Goal: Task Accomplishment & Management: Manage account settings

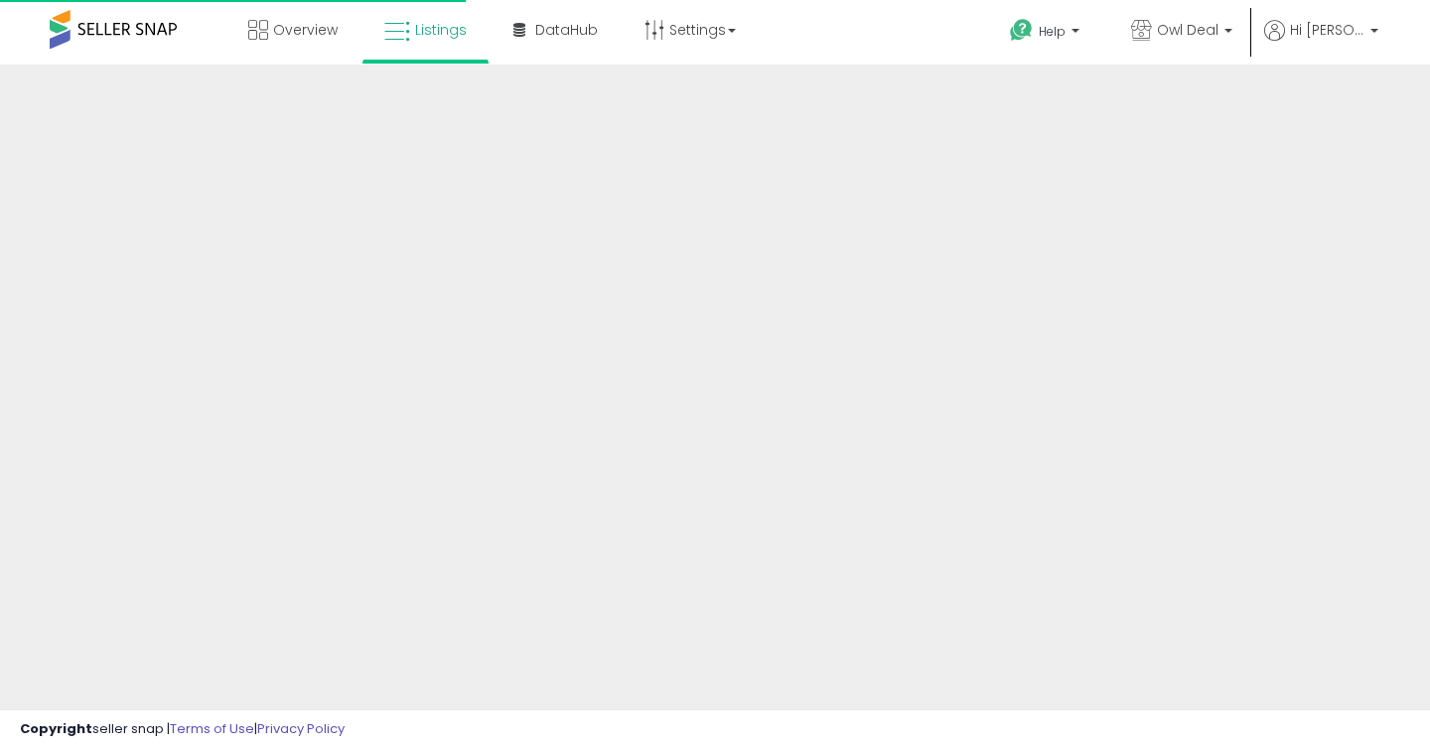
scroll to position [519, 0]
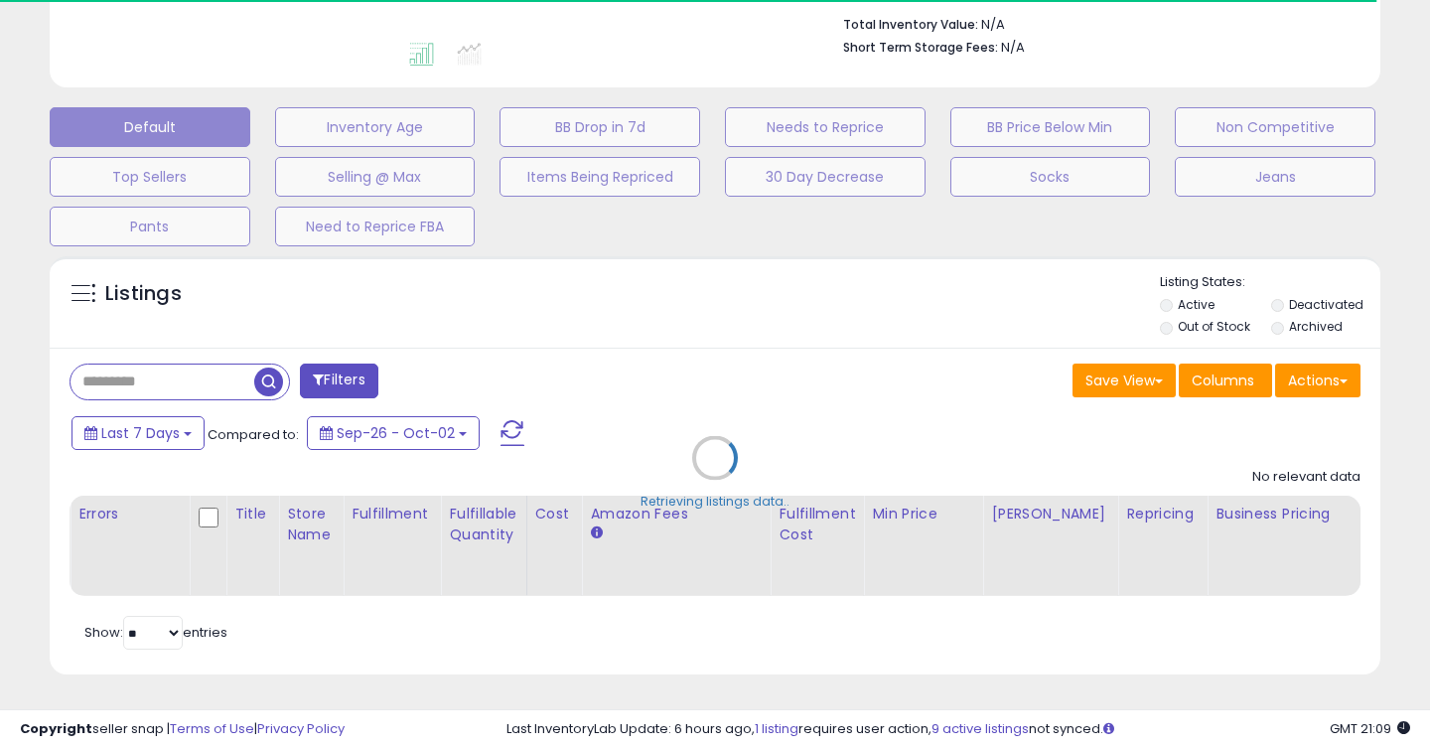
type input "*****"
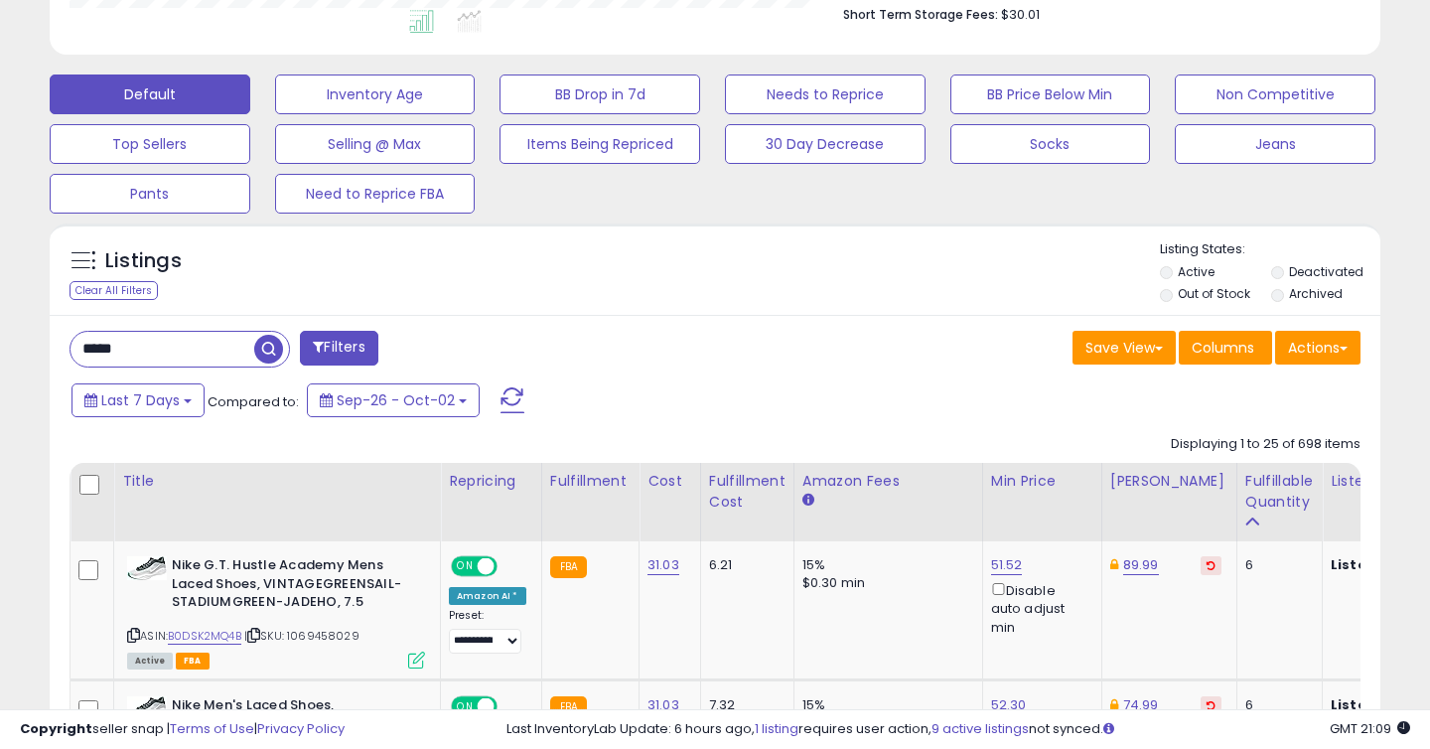
scroll to position [541, 0]
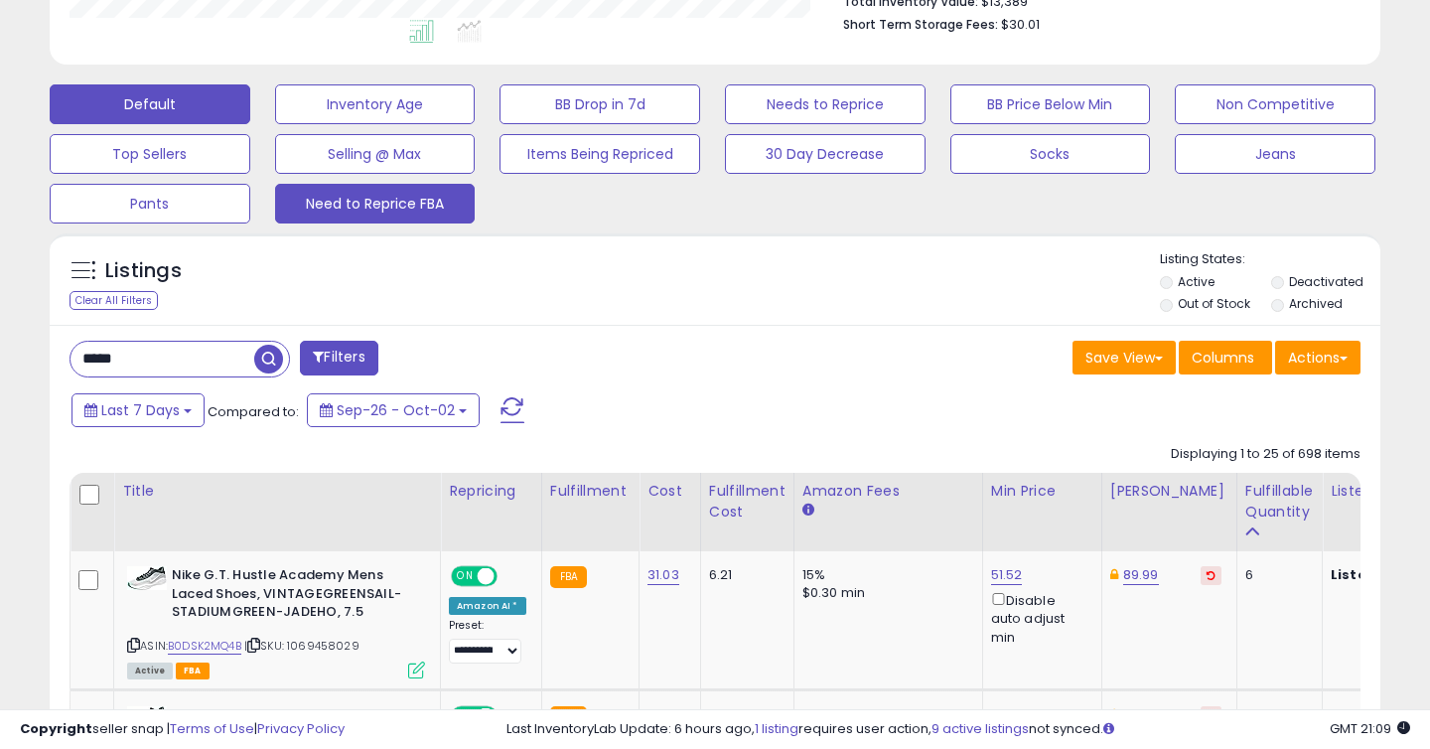
click at [406, 213] on button "Need to Reprice FBA" at bounding box center [375, 204] width 201 height 40
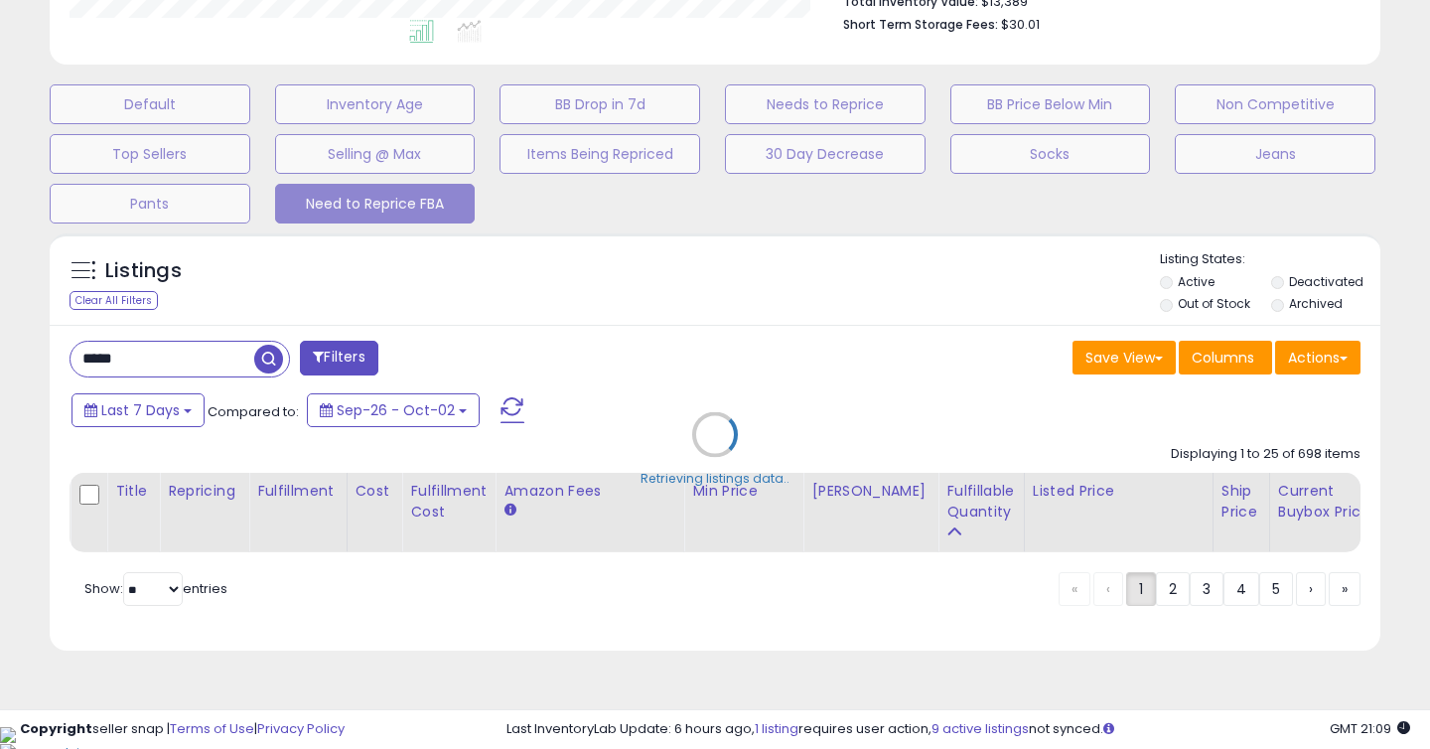
scroll to position [518, 0]
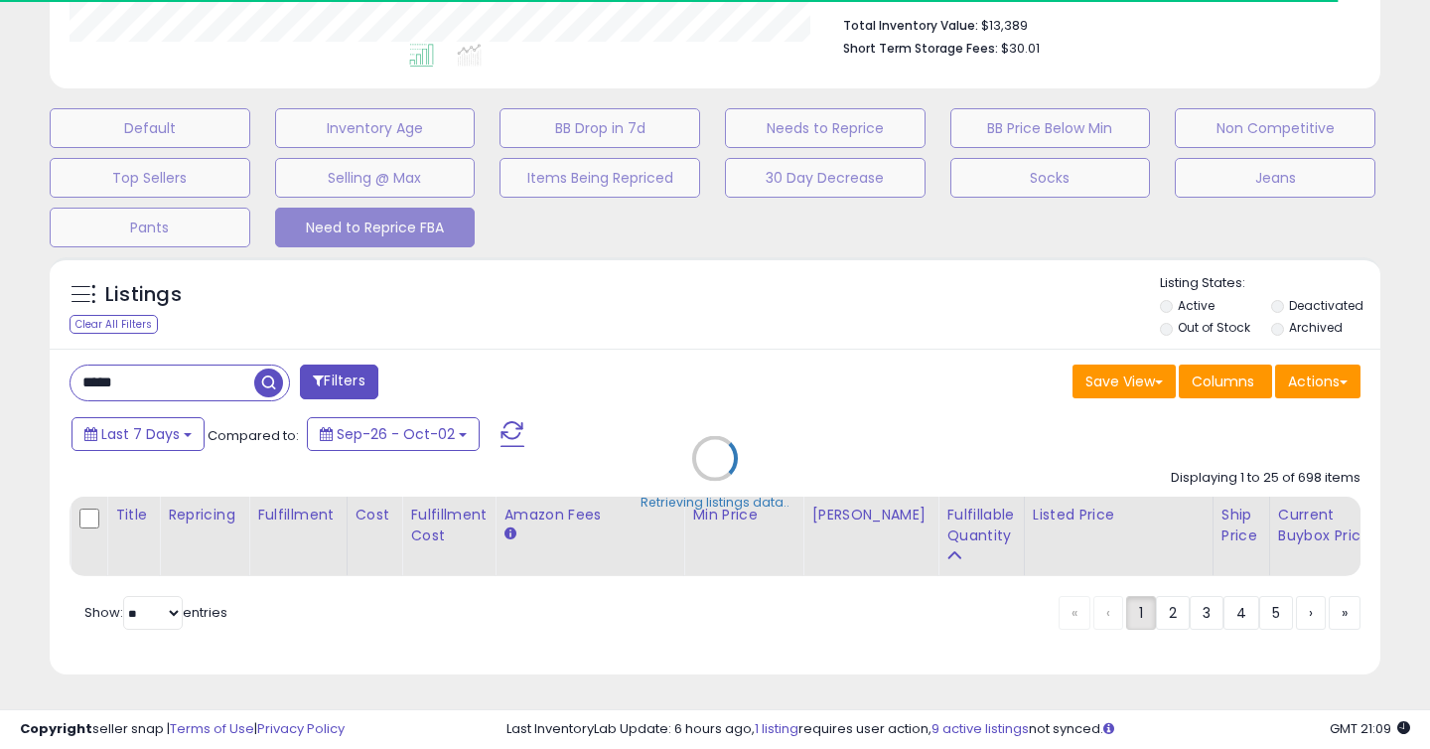
select select "**"
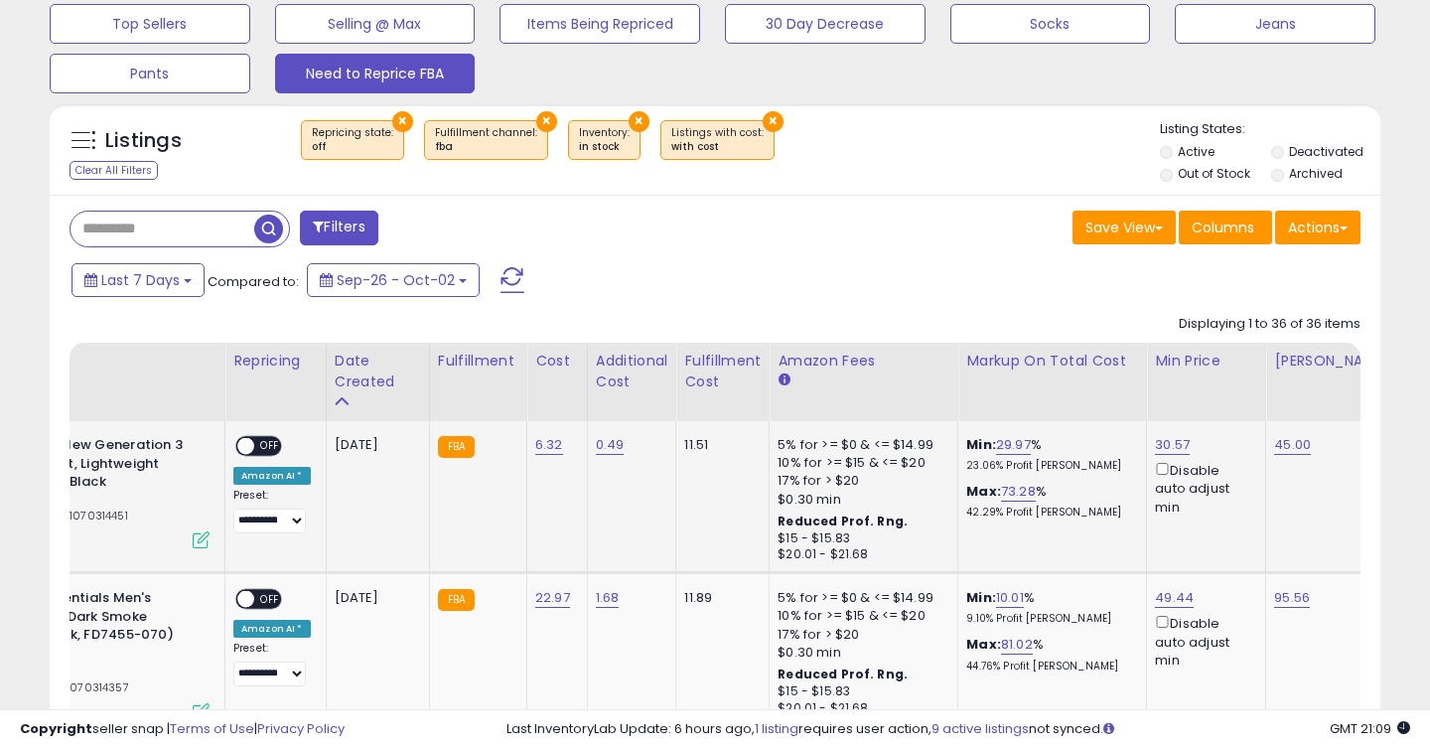
scroll to position [0, 0]
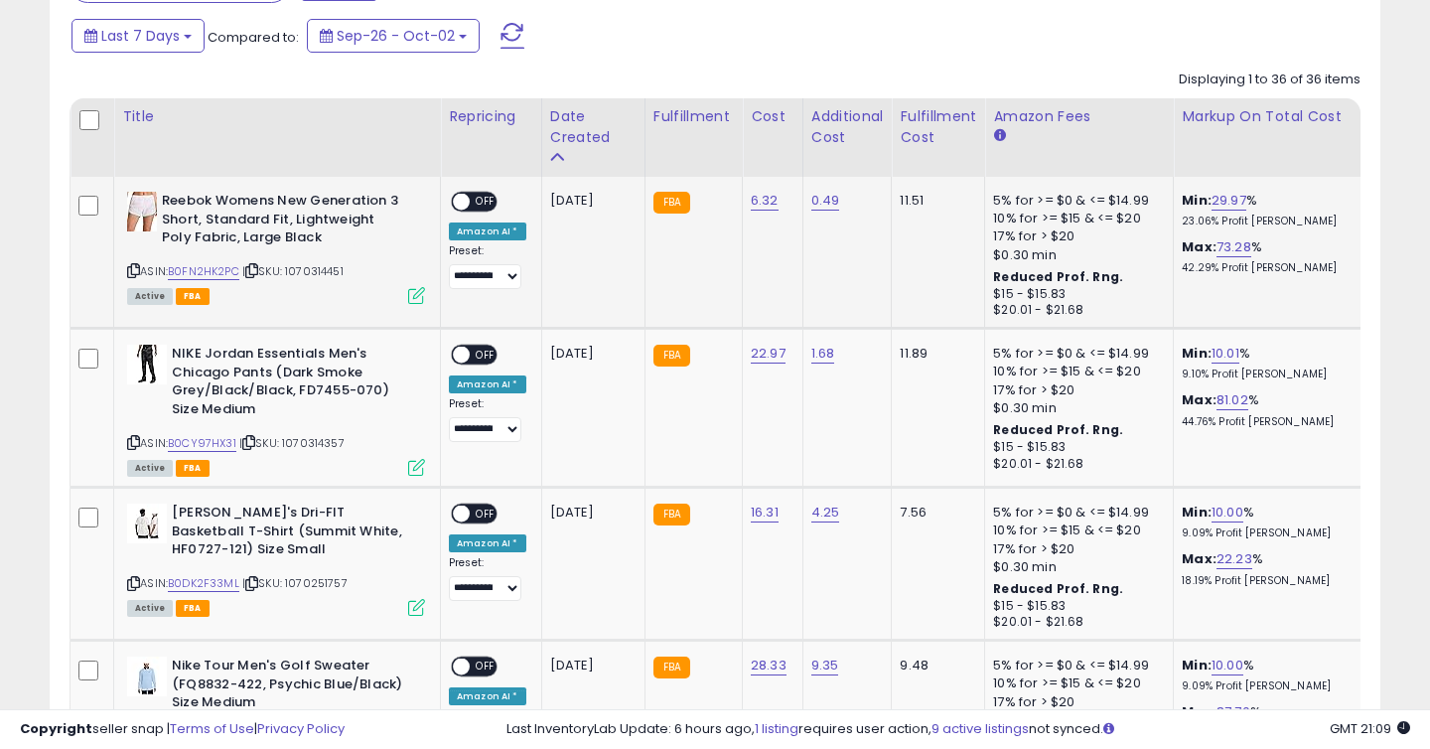
click at [483, 204] on span "OFF" at bounding box center [486, 202] width 32 height 17
click at [483, 355] on span "OFF" at bounding box center [486, 355] width 32 height 17
click at [494, 510] on span "OFF" at bounding box center [486, 514] width 32 height 17
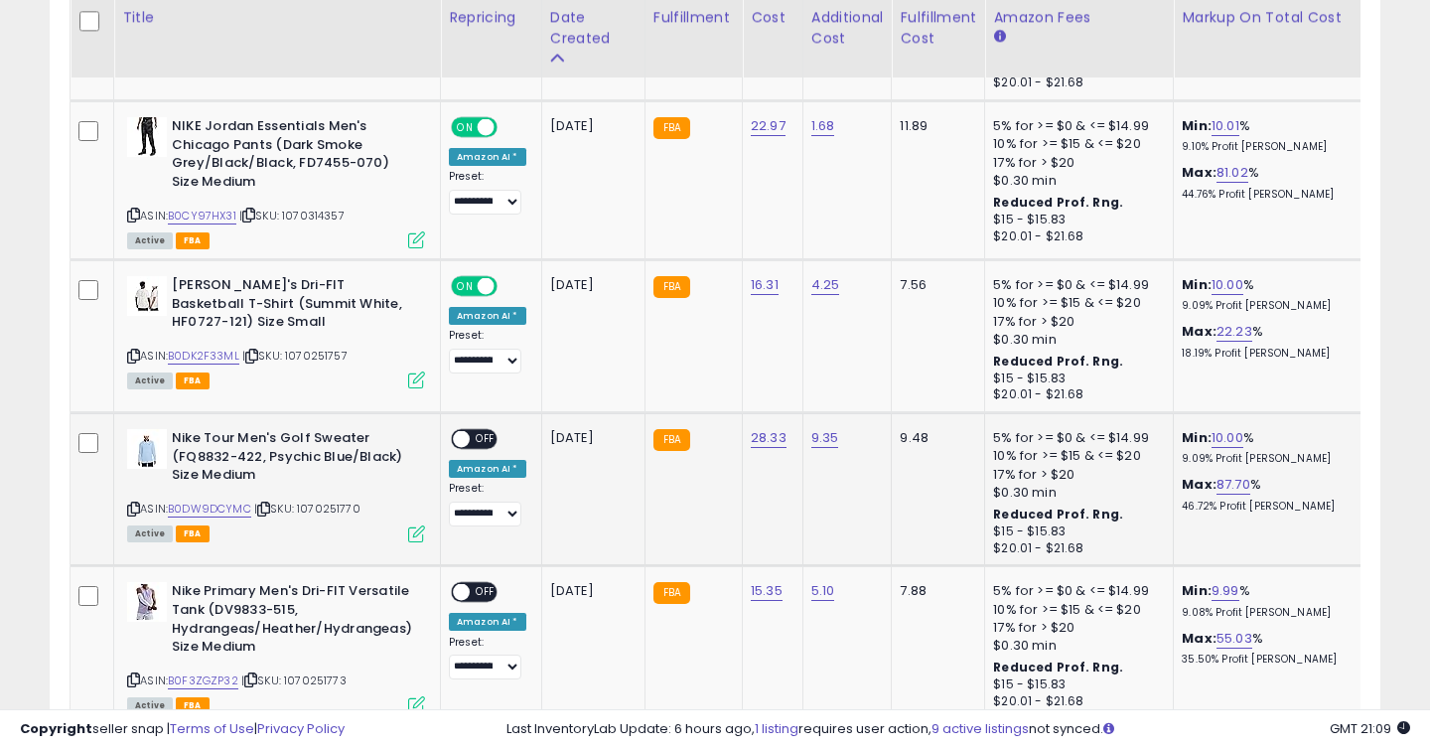
click at [487, 441] on span "OFF" at bounding box center [486, 439] width 32 height 17
click at [484, 586] on span "OFF" at bounding box center [486, 592] width 32 height 17
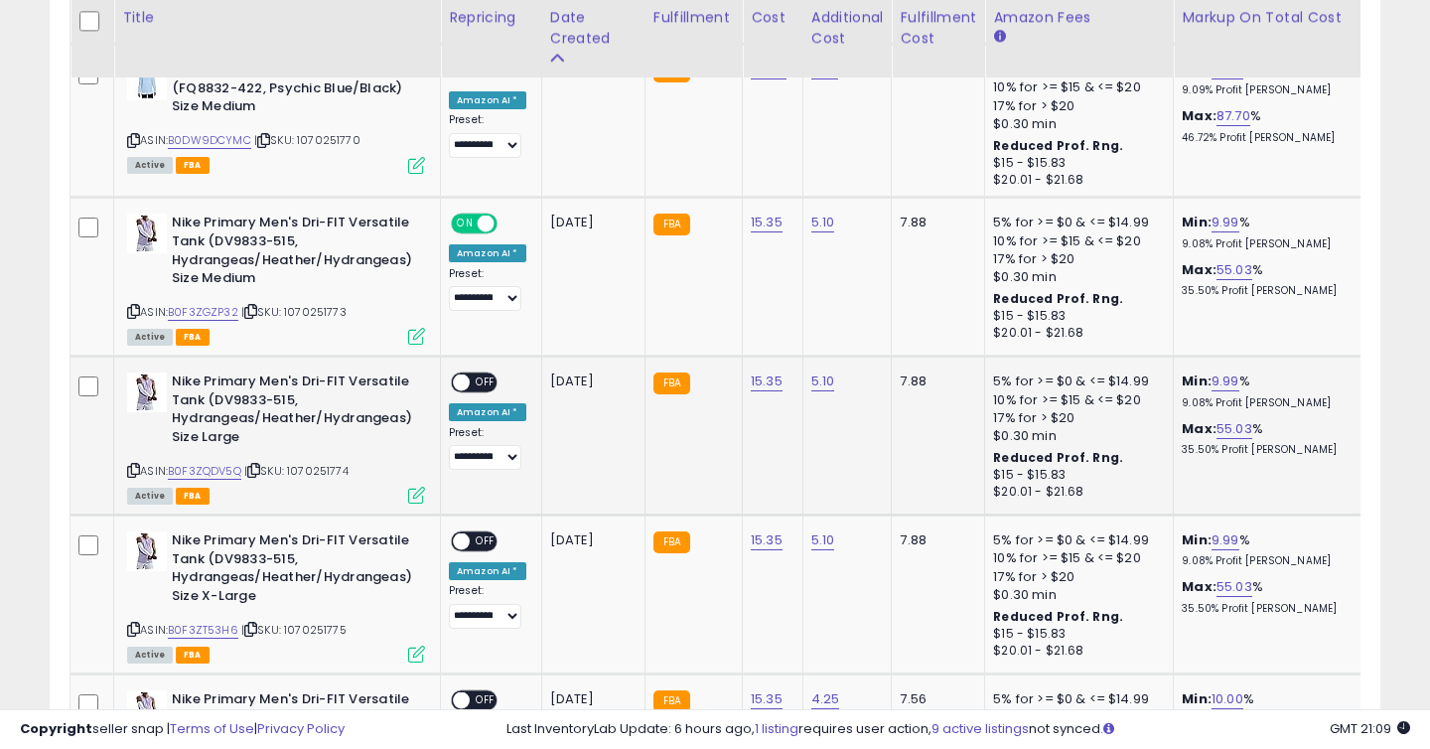
click at [482, 378] on span "OFF" at bounding box center [486, 382] width 32 height 17
click at [484, 542] on span "OFF" at bounding box center [486, 541] width 32 height 17
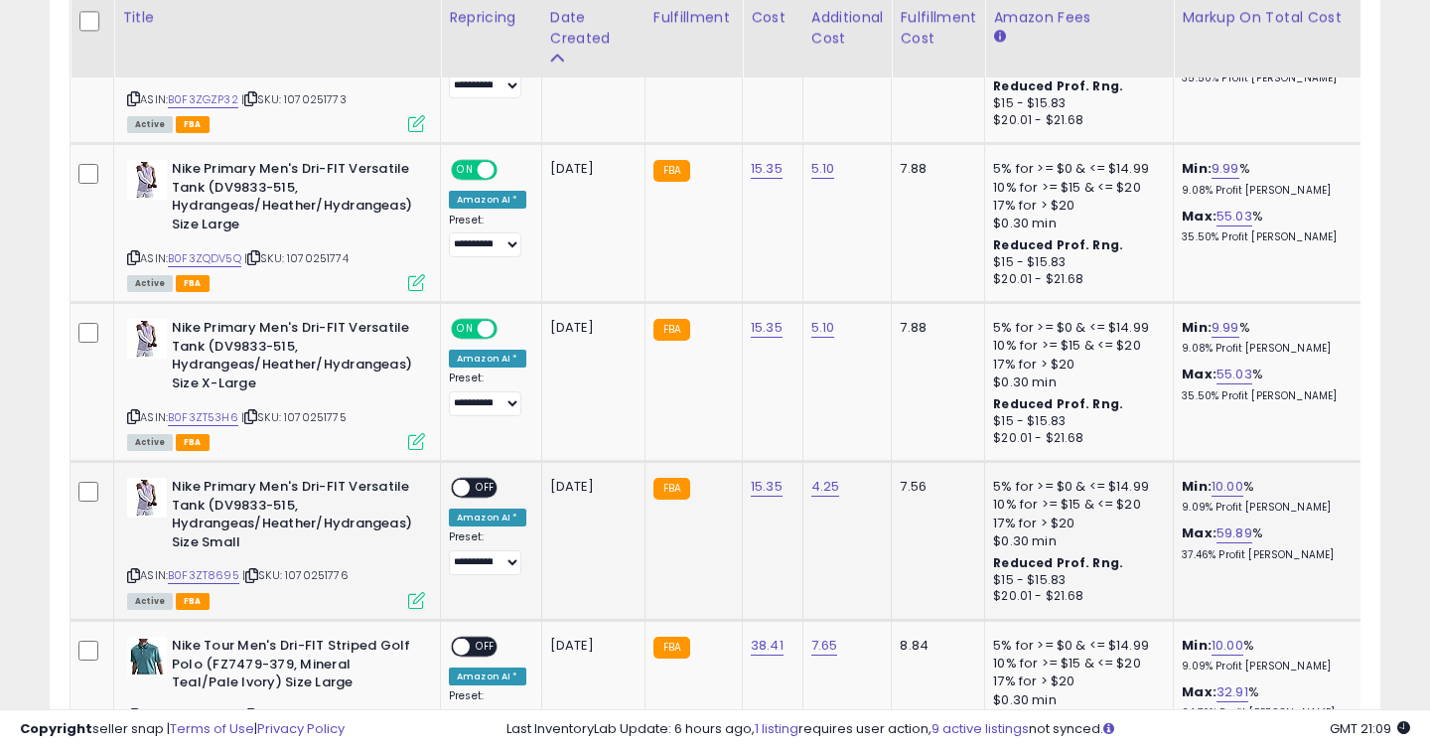
click at [486, 483] on span "OFF" at bounding box center [486, 488] width 32 height 17
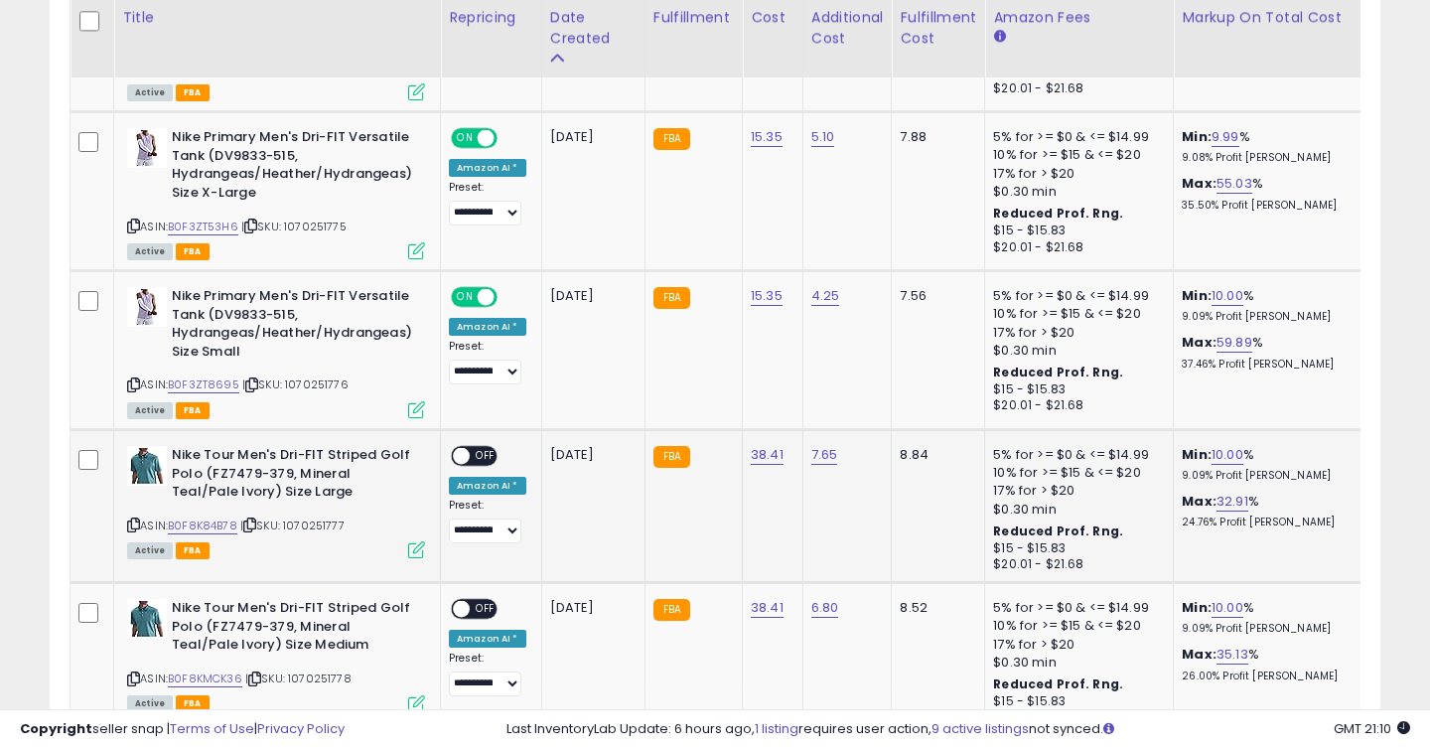
click at [481, 456] on span "OFF" at bounding box center [486, 456] width 32 height 17
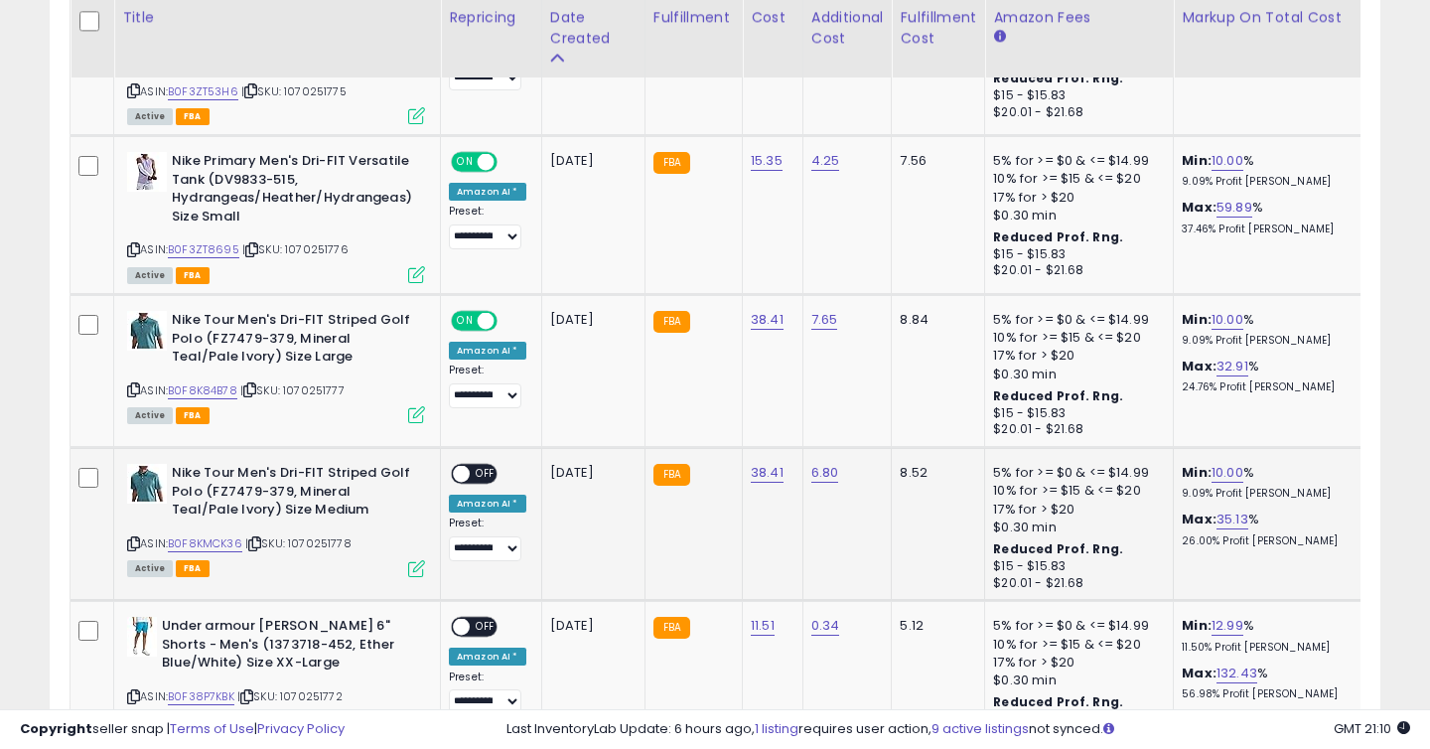
click at [489, 469] on span "OFF" at bounding box center [486, 474] width 32 height 17
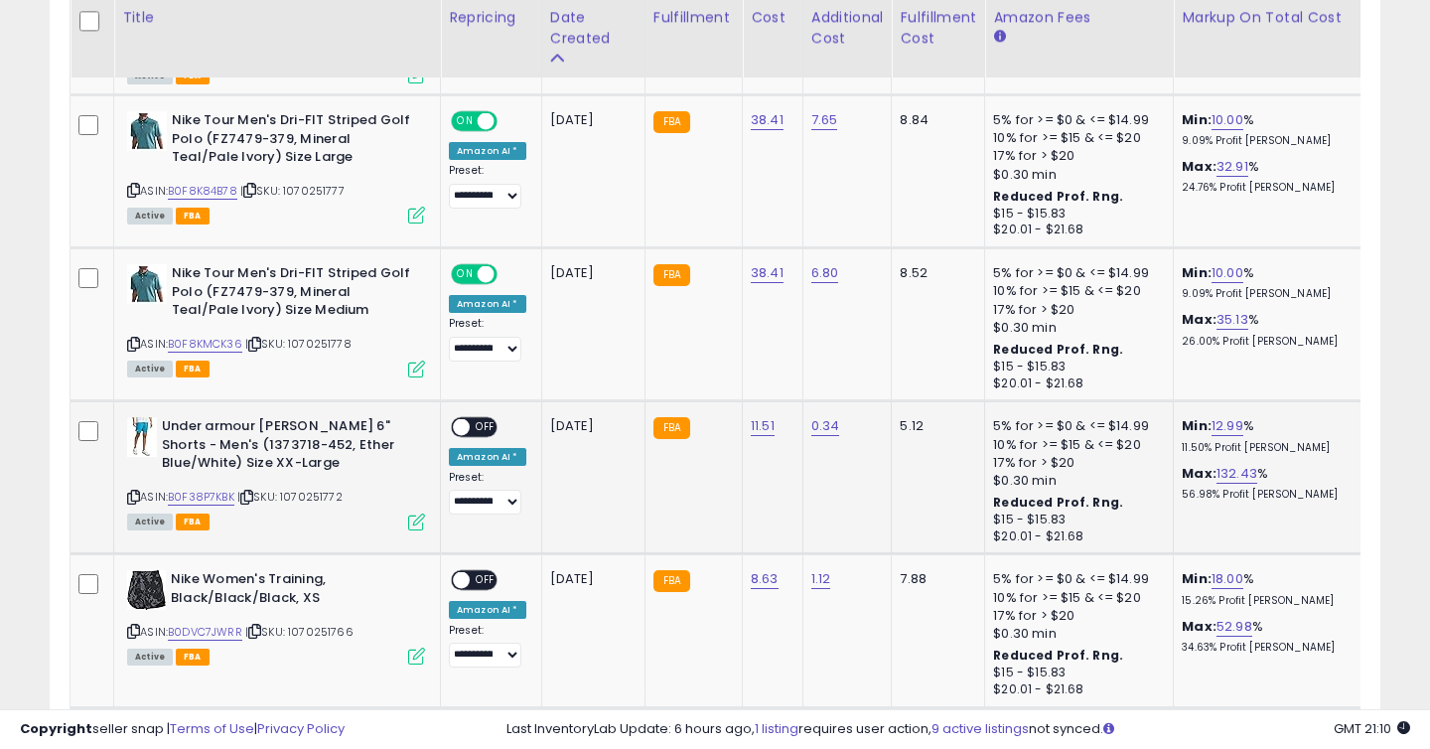
click at [482, 415] on td "**********" at bounding box center [491, 477] width 101 height 153
click at [482, 430] on span "OFF" at bounding box center [486, 427] width 32 height 17
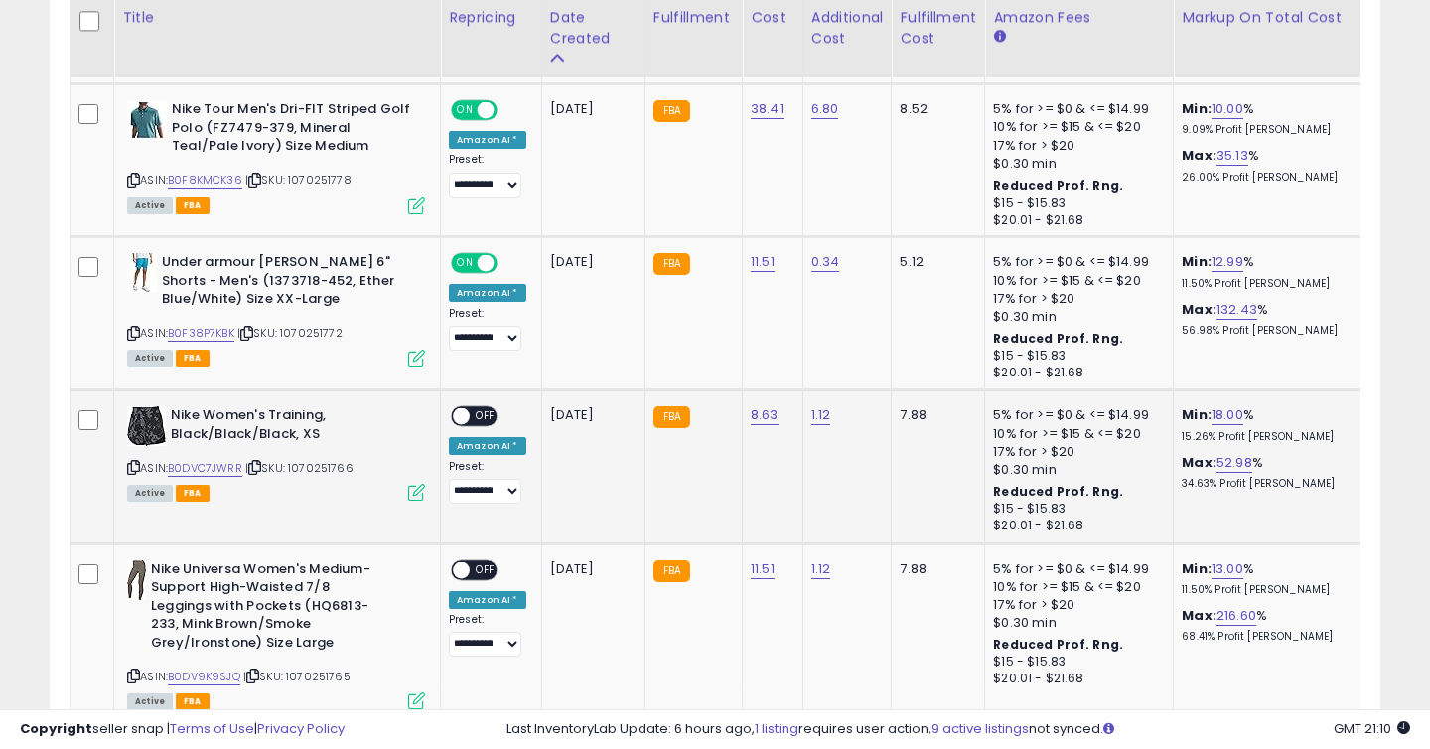
click at [482, 423] on span "OFF" at bounding box center [486, 416] width 32 height 17
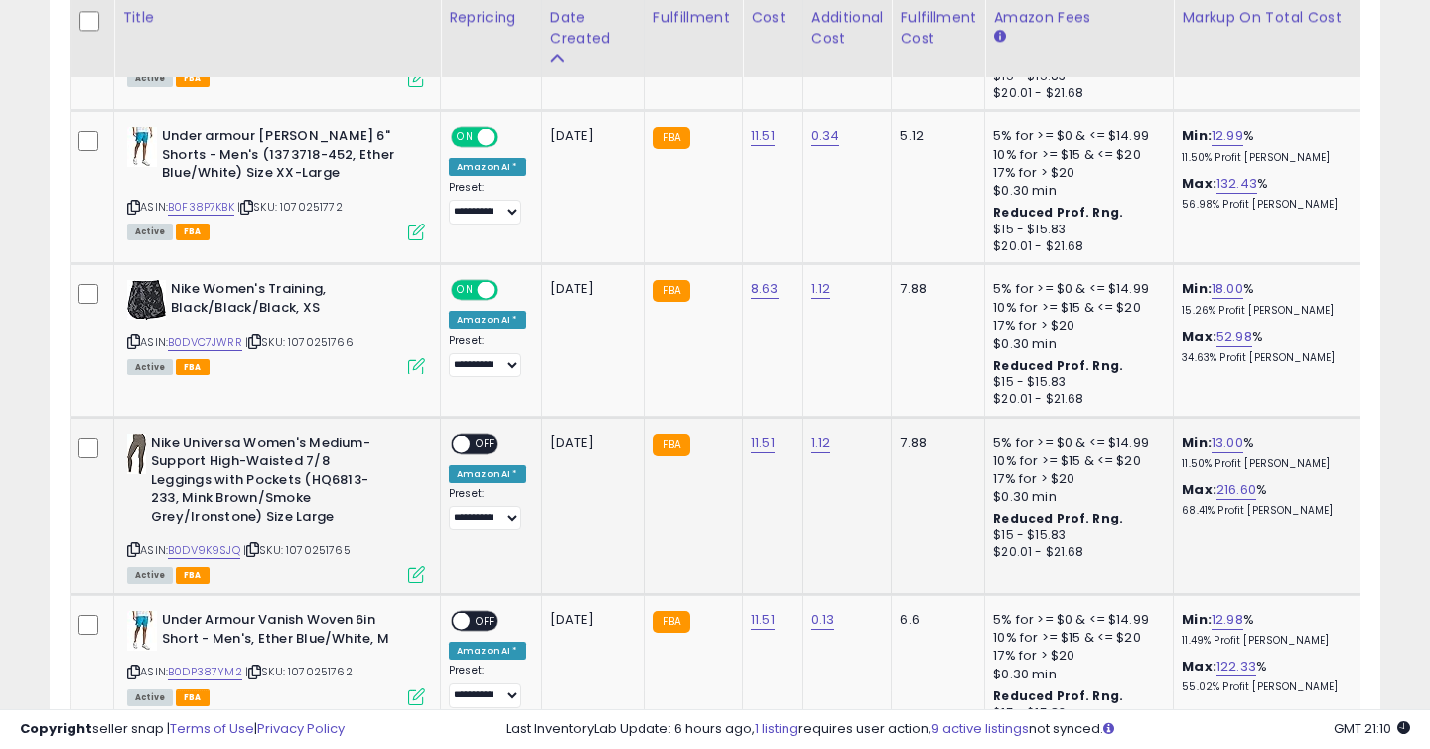
click at [486, 439] on span "OFF" at bounding box center [486, 443] width 32 height 17
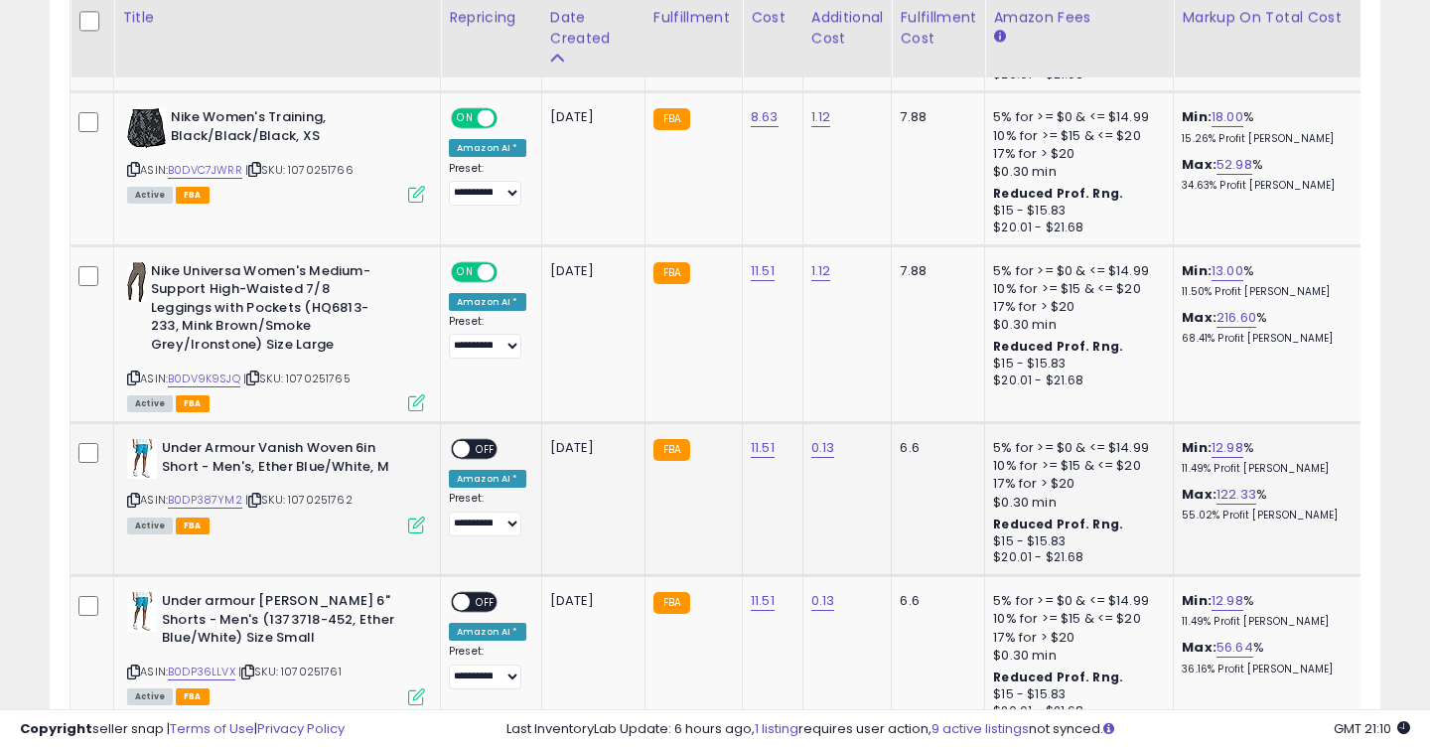
click at [481, 451] on span "OFF" at bounding box center [486, 449] width 32 height 17
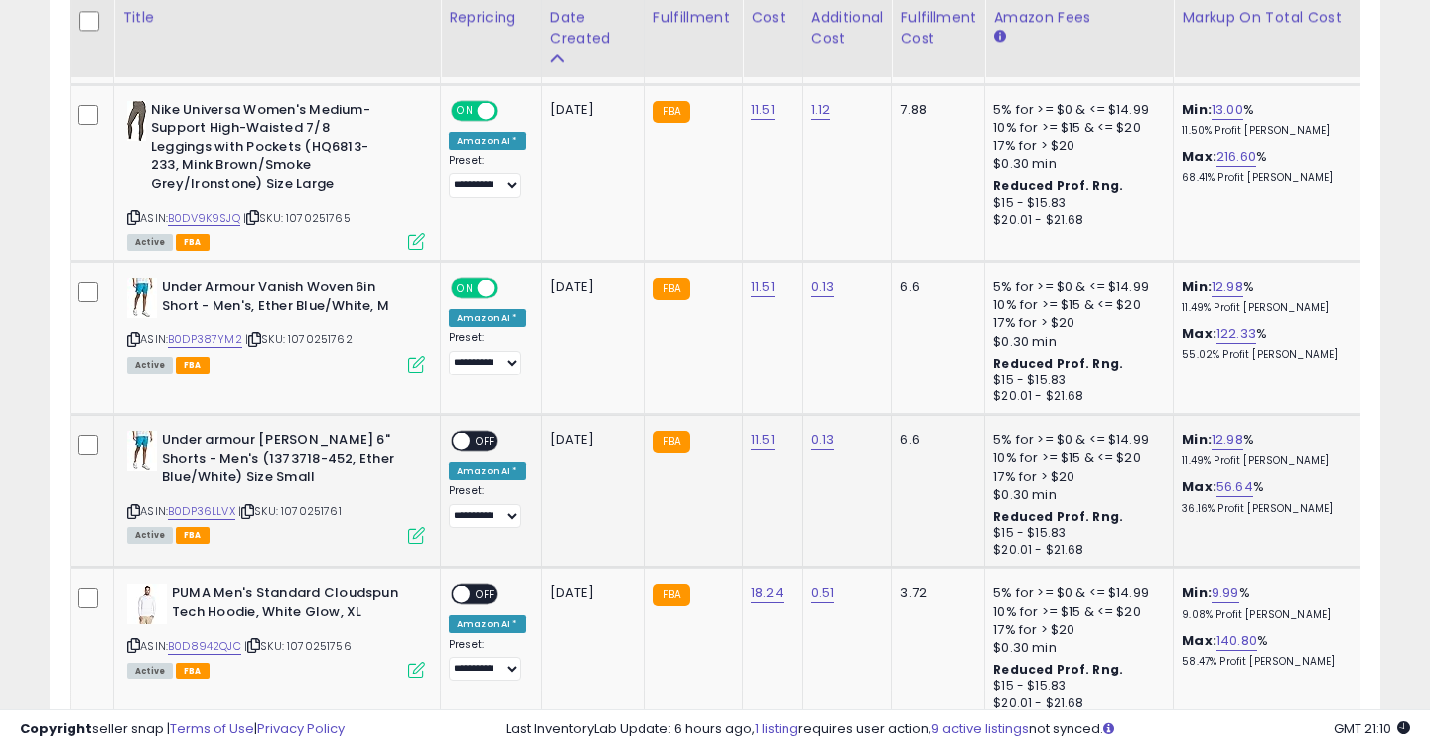
click at [487, 440] on span "OFF" at bounding box center [486, 441] width 32 height 17
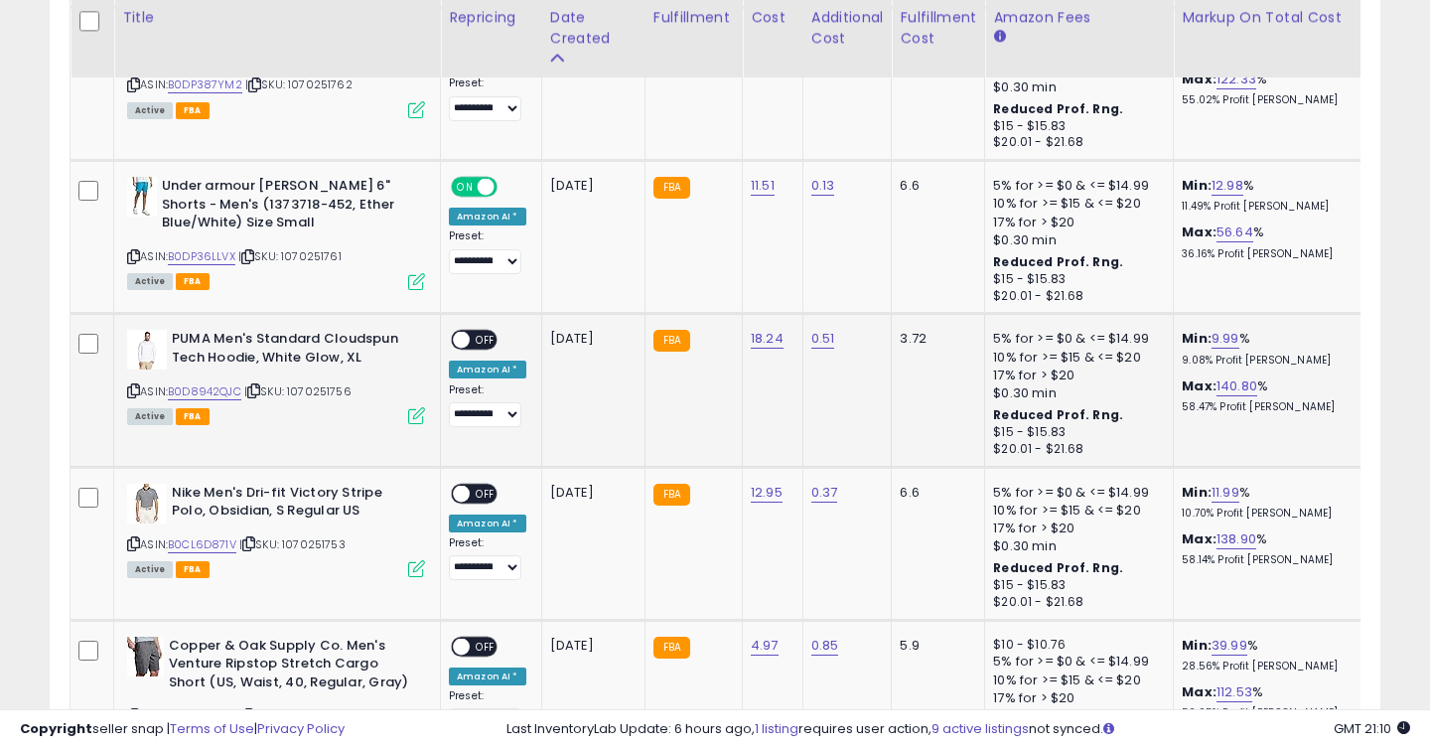
click at [483, 343] on span "OFF" at bounding box center [486, 340] width 32 height 17
click at [484, 490] on span "OFF" at bounding box center [486, 493] width 32 height 17
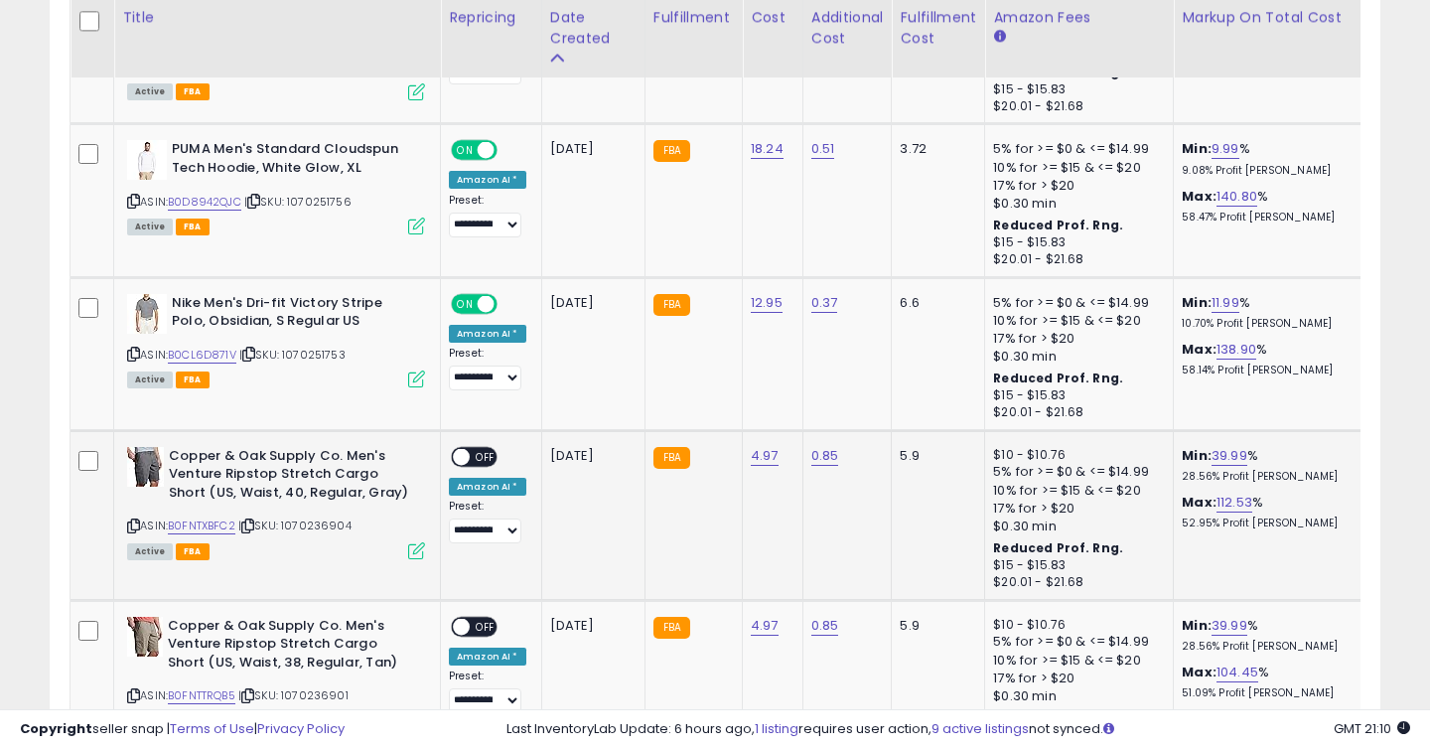
click at [481, 453] on span "OFF" at bounding box center [486, 456] width 32 height 17
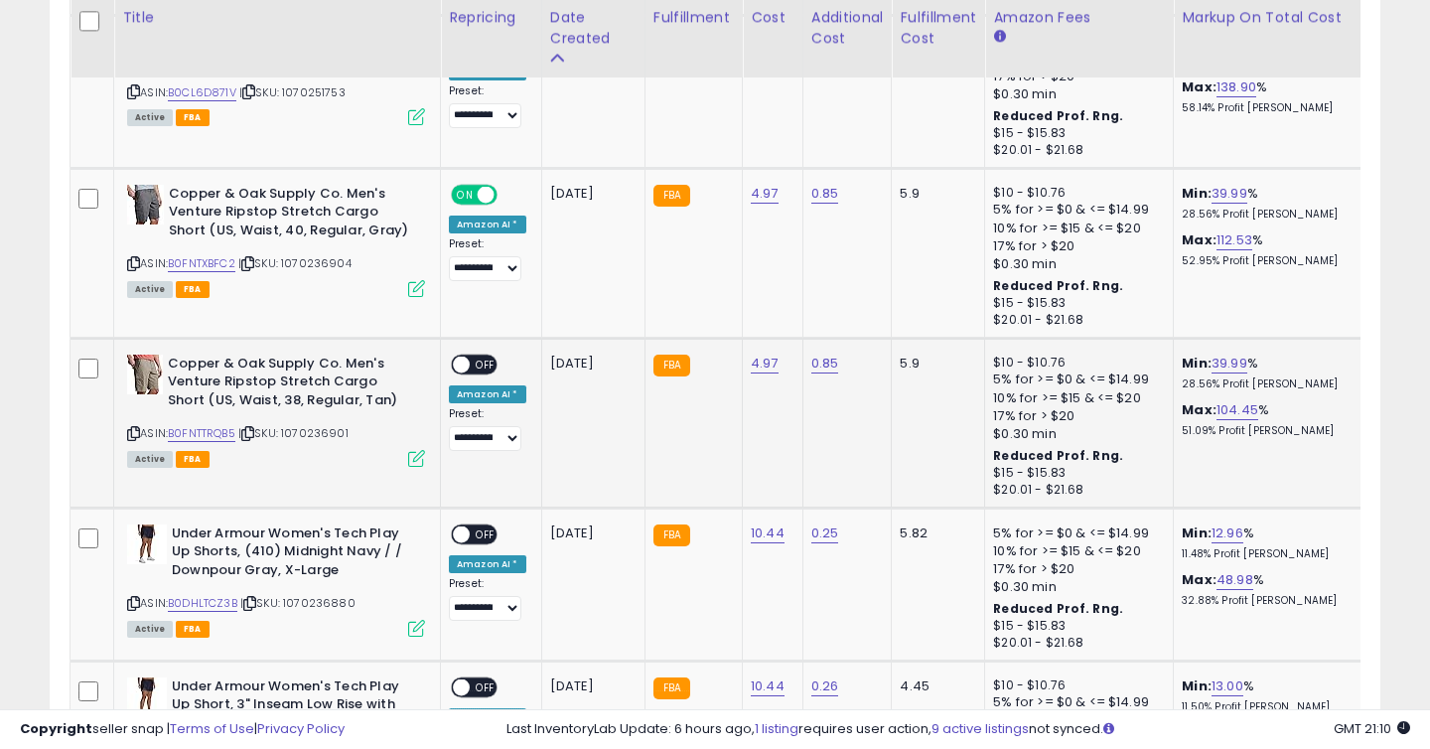
click at [490, 361] on span "OFF" at bounding box center [486, 364] width 32 height 17
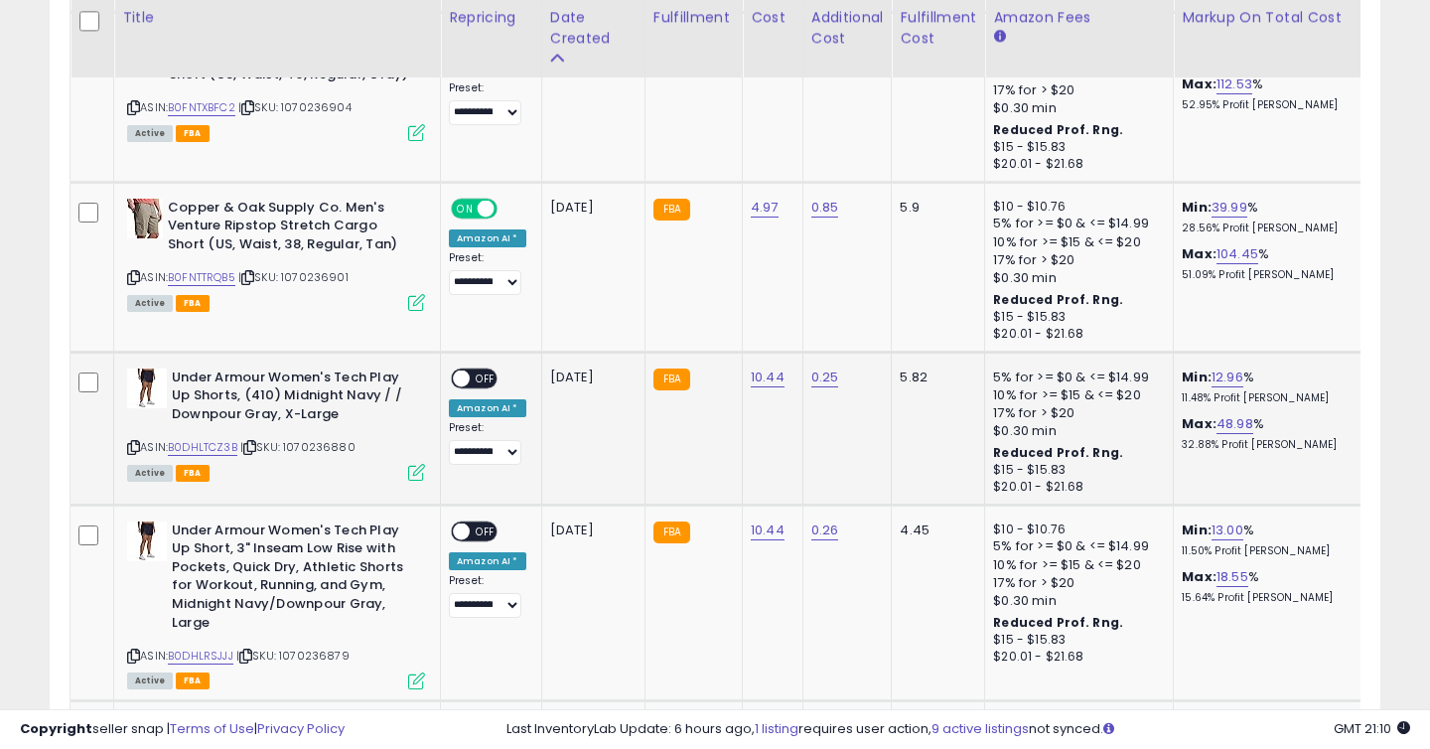
click at [485, 380] on span "OFF" at bounding box center [486, 378] width 32 height 17
click at [486, 537] on span "OFF" at bounding box center [486, 530] width 32 height 17
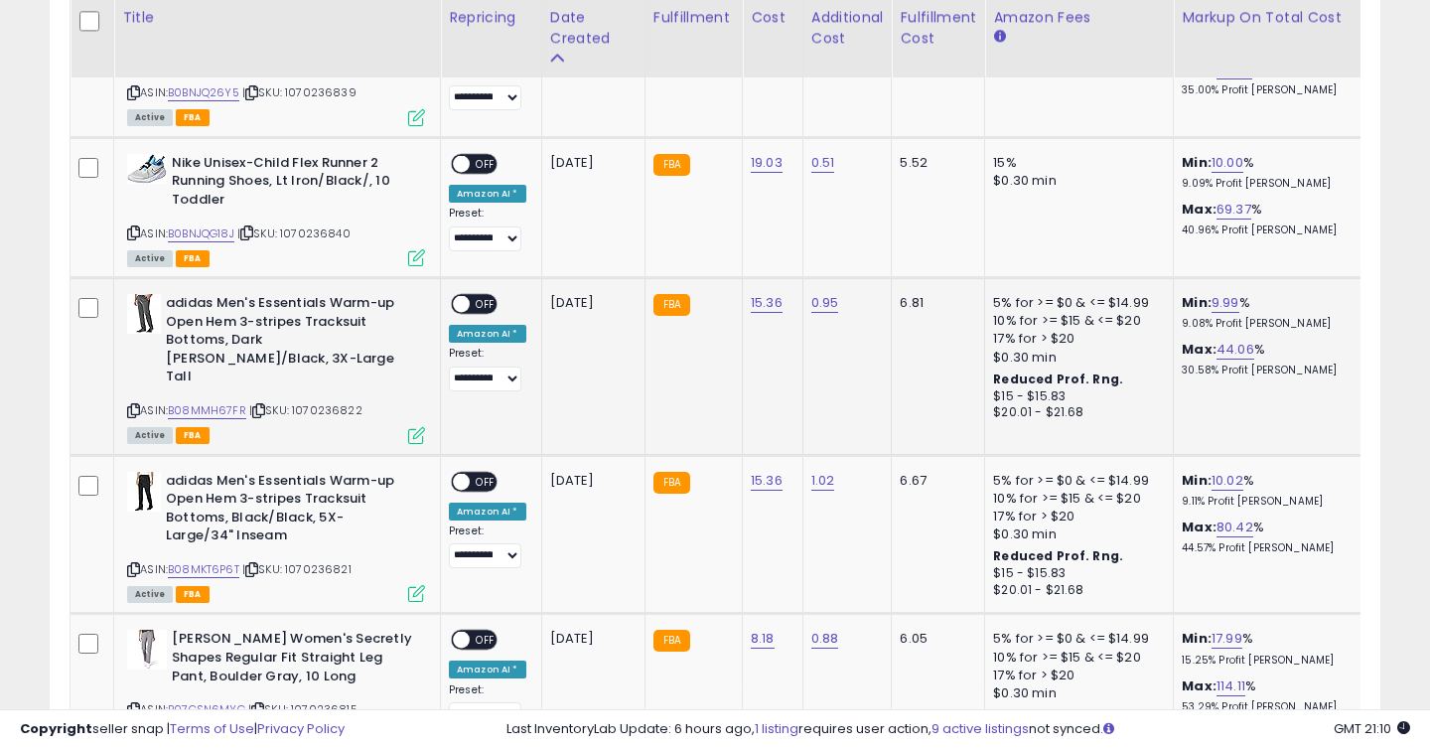
click at [486, 313] on span "OFF" at bounding box center [486, 304] width 32 height 17
click at [484, 478] on span "OFF" at bounding box center [486, 481] width 32 height 17
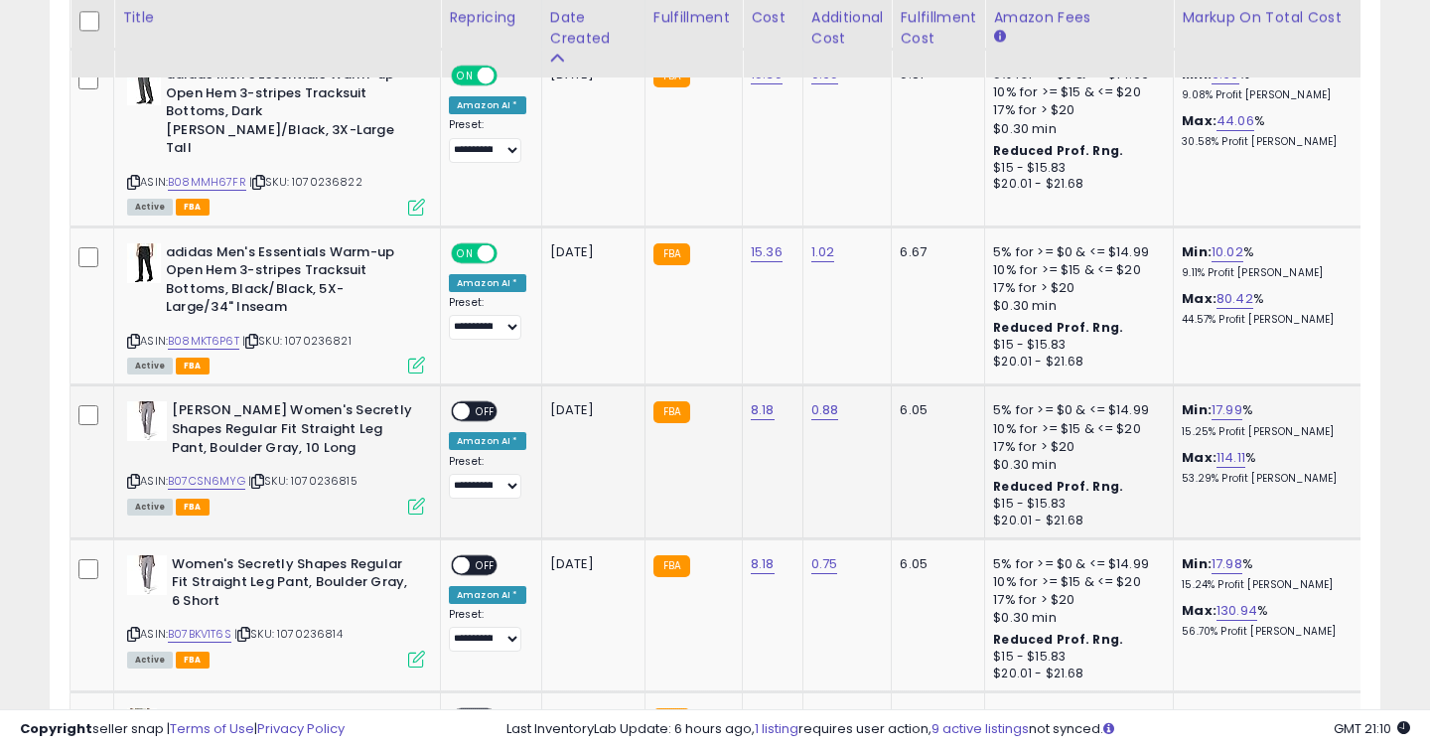
click at [482, 413] on span "OFF" at bounding box center [486, 411] width 32 height 17
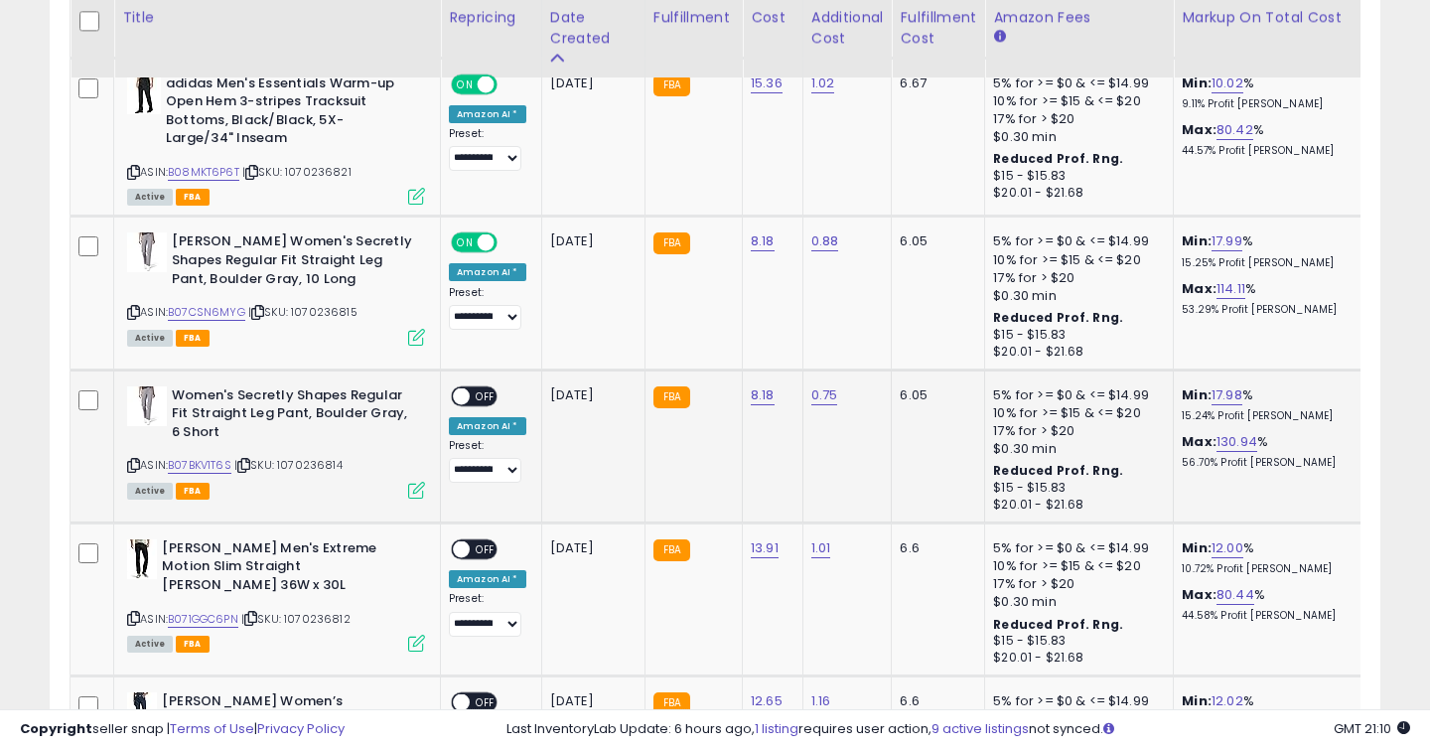
click at [490, 397] on span "OFF" at bounding box center [486, 395] width 32 height 17
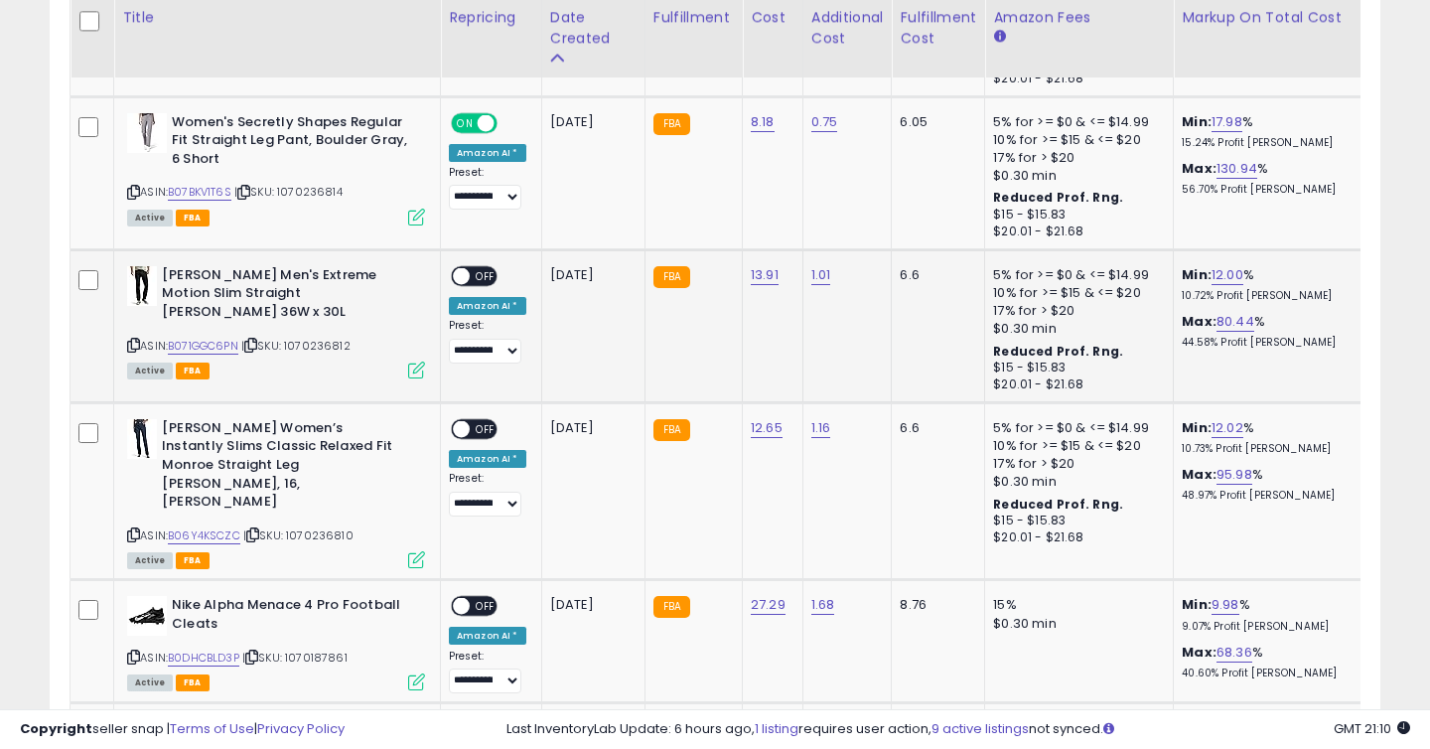
click at [490, 280] on span "OFF" at bounding box center [486, 275] width 32 height 17
click at [490, 428] on span "OFF" at bounding box center [486, 429] width 32 height 17
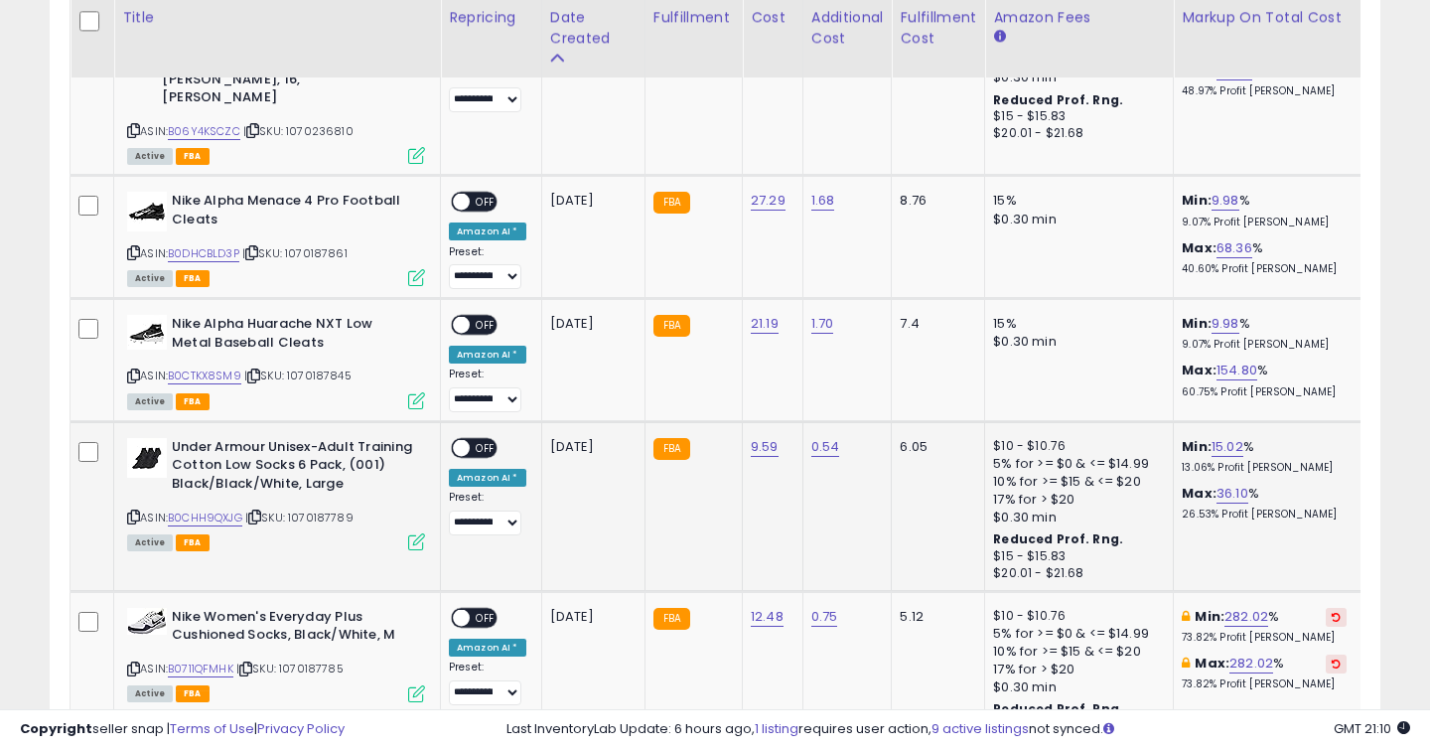
click at [489, 439] on span "OFF" at bounding box center [486, 447] width 32 height 17
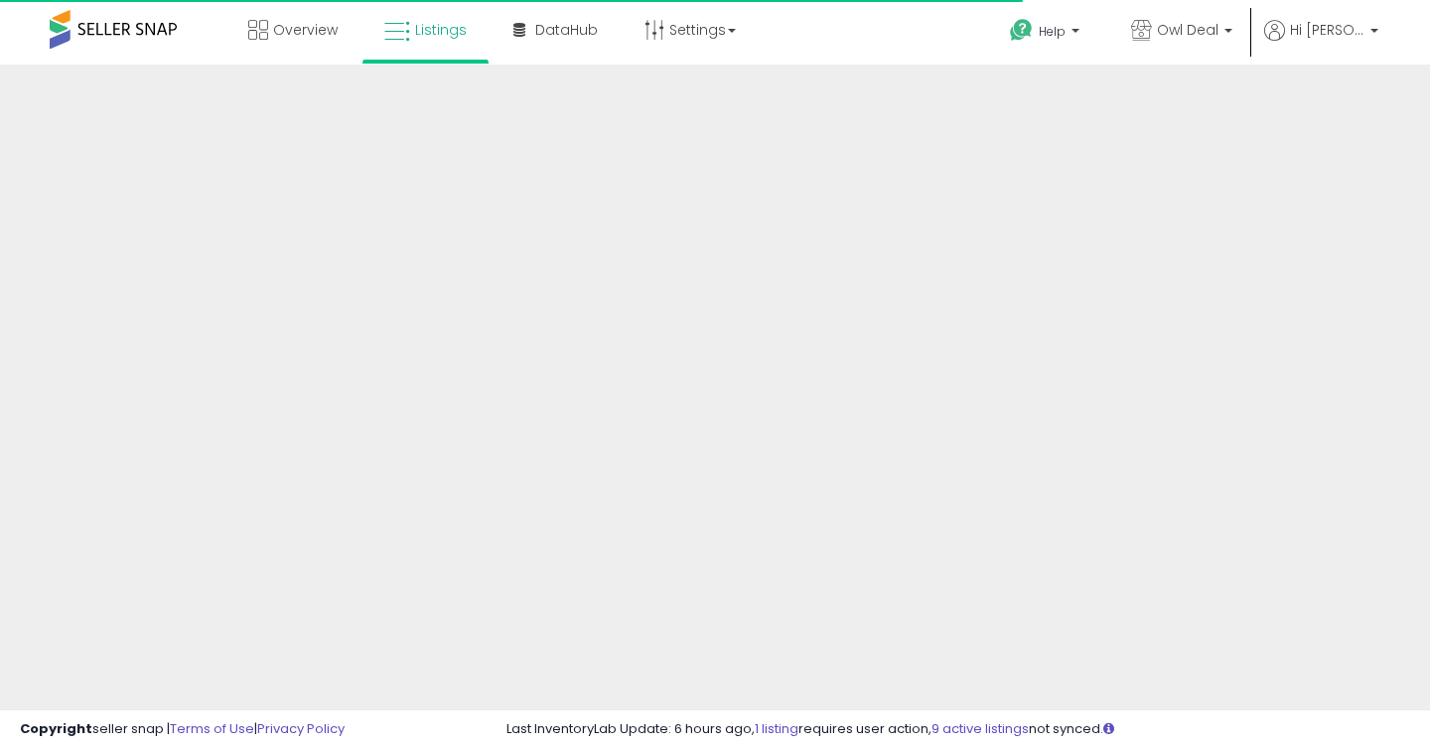
scroll to position [519, 0]
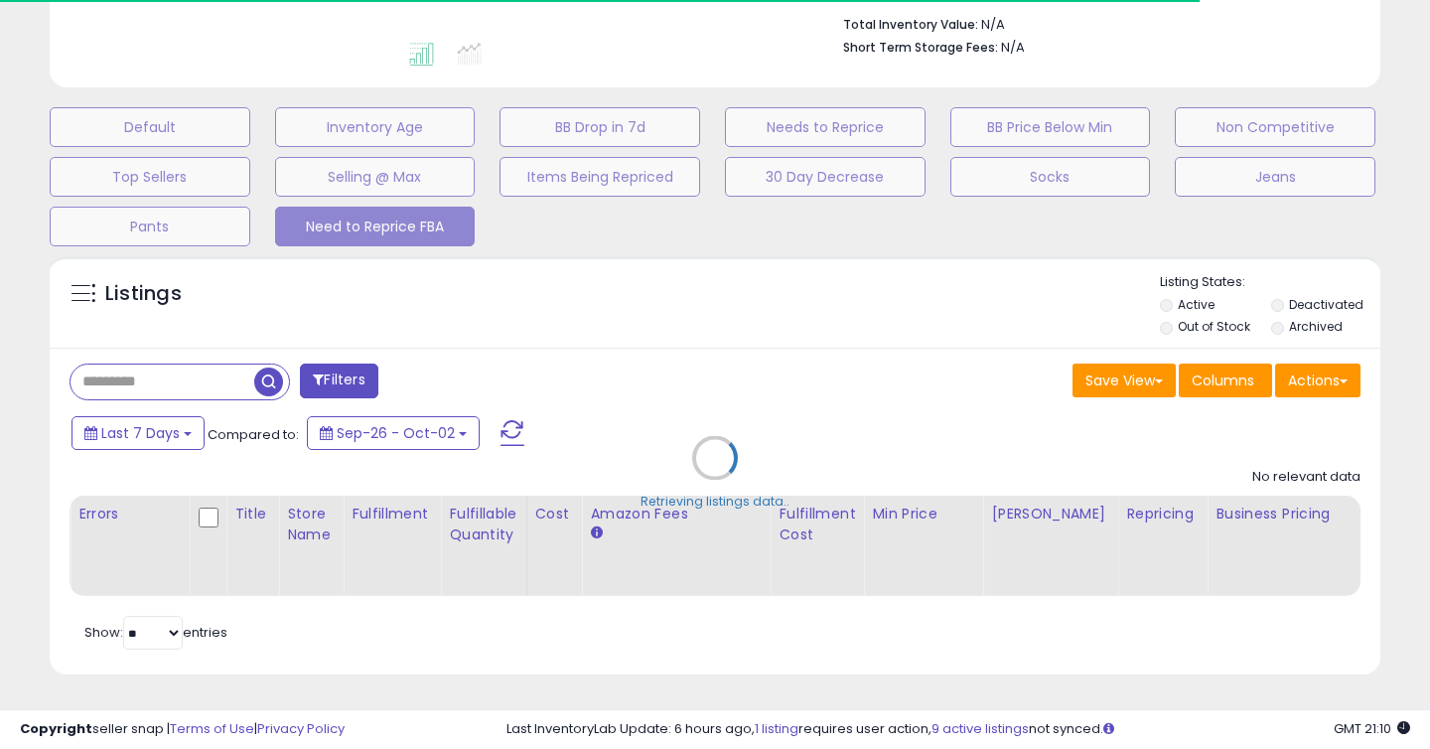
select select "**"
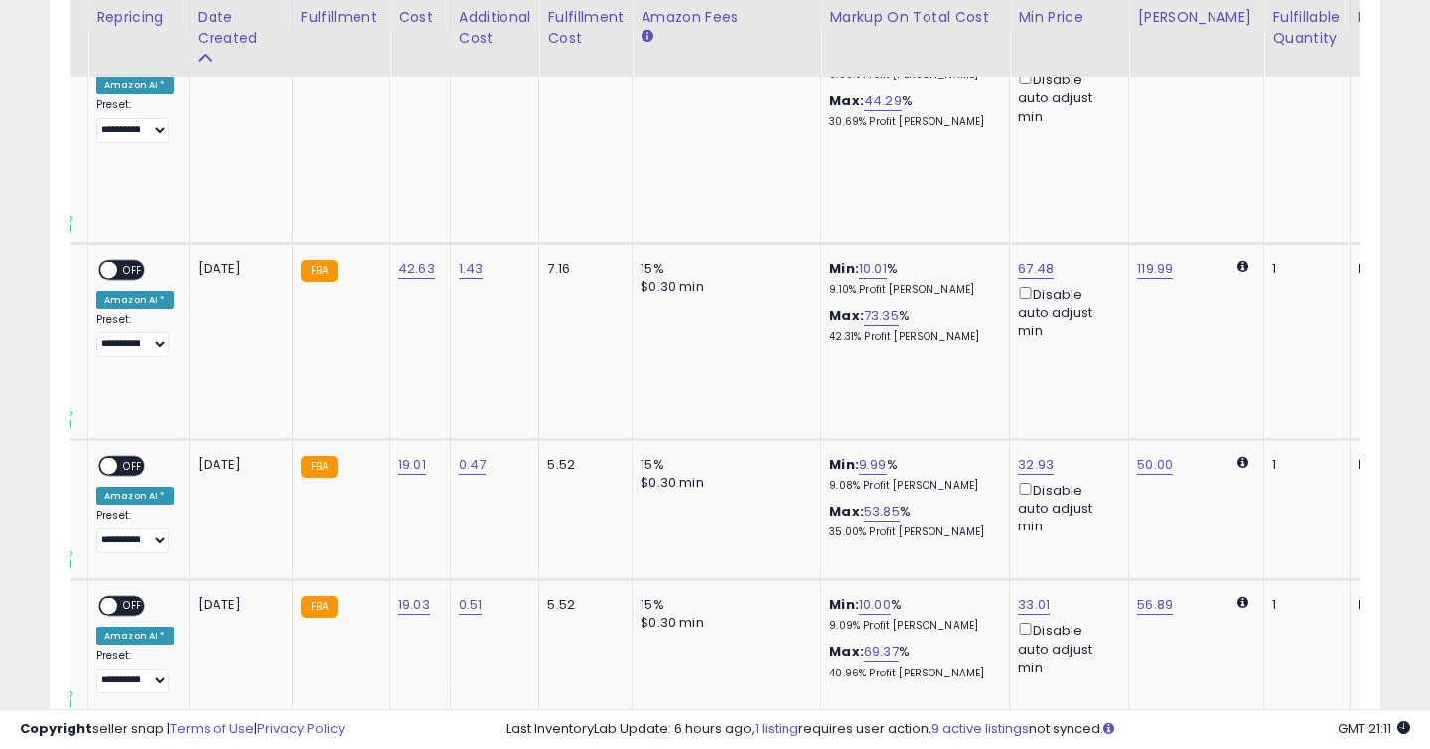
scroll to position [0, 0]
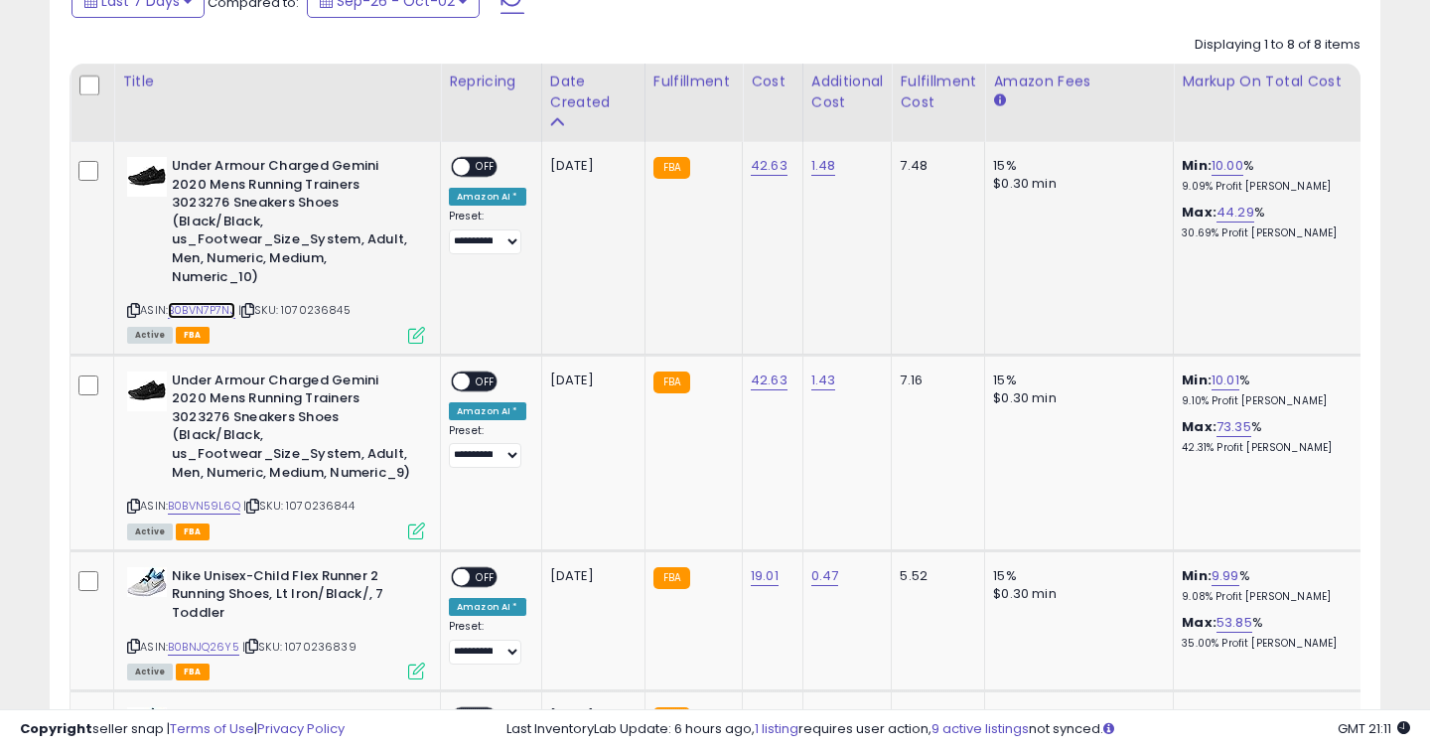
click at [217, 309] on link "B0BVN7P7NJ" at bounding box center [202, 310] width 68 height 17
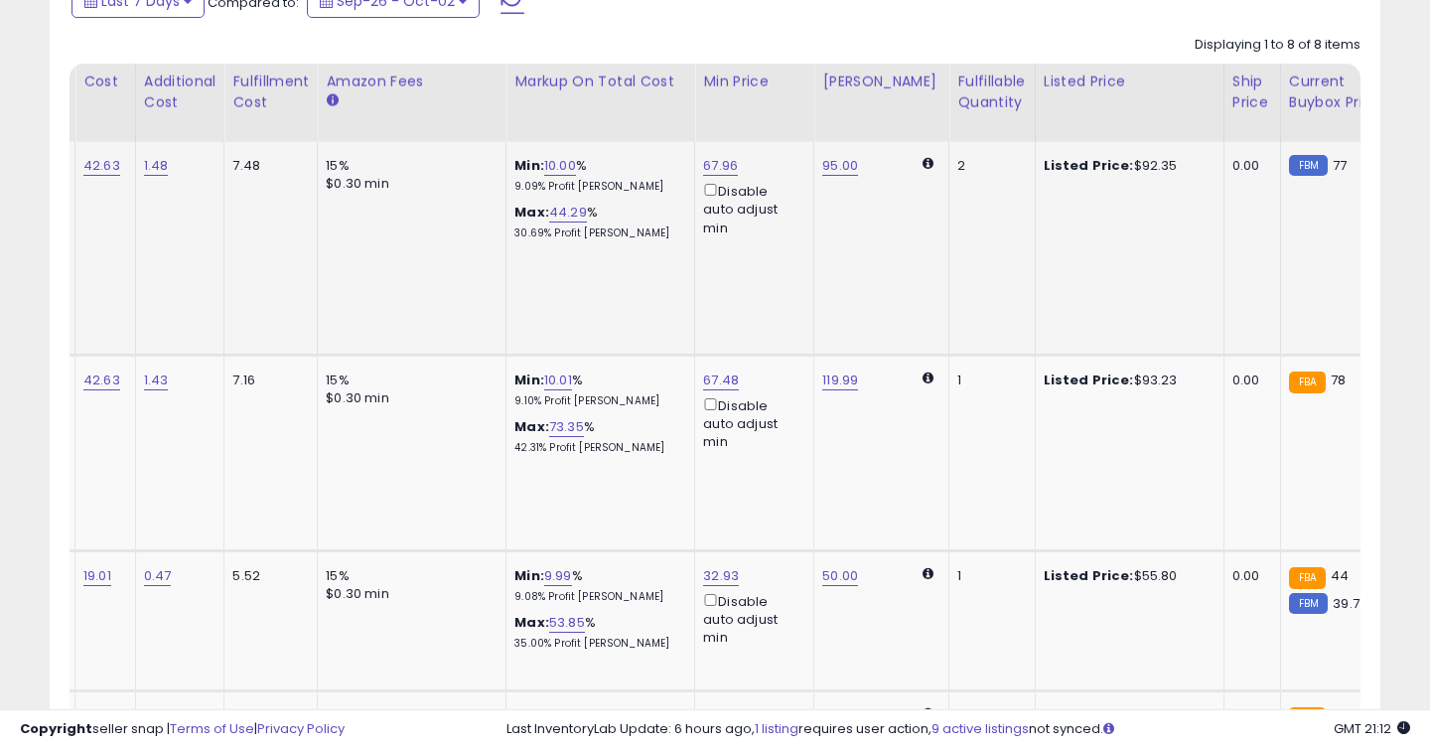
scroll to position [0, 697]
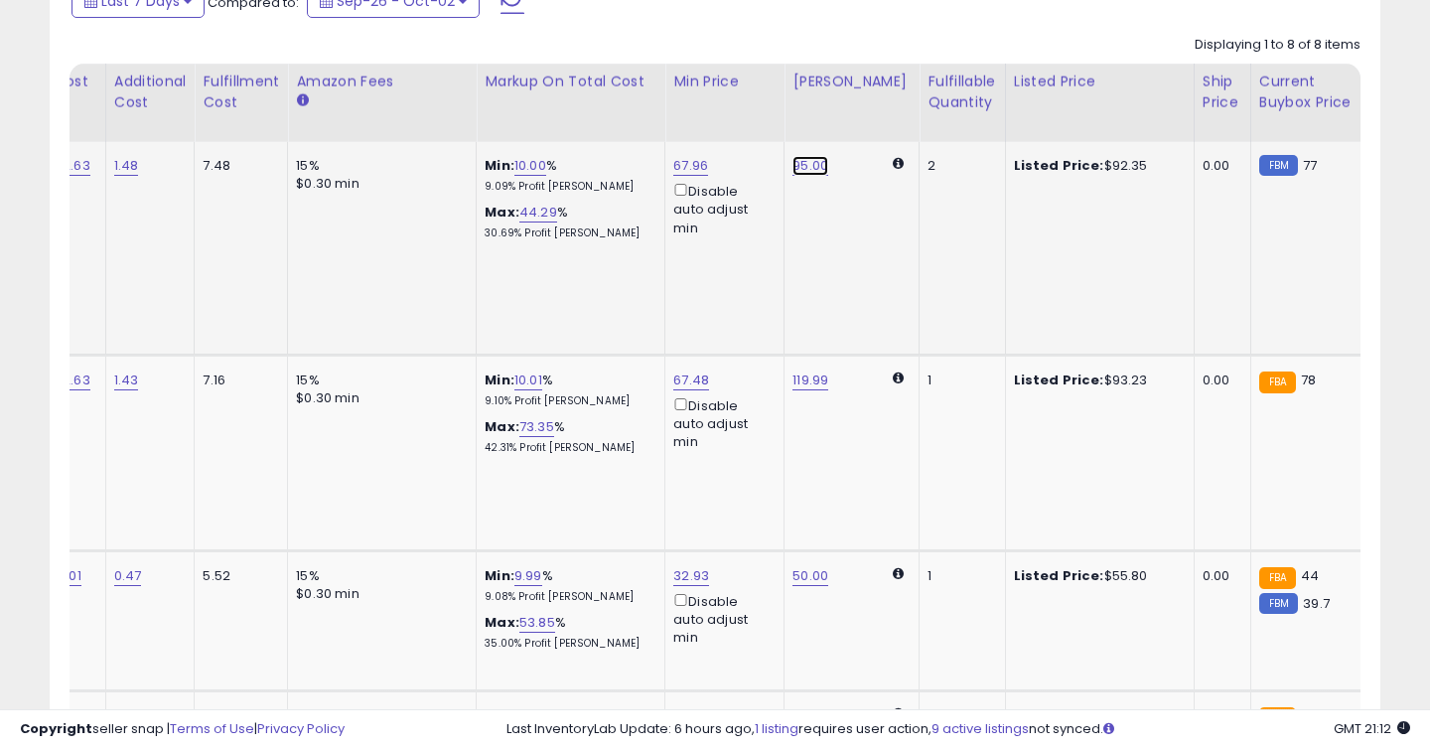
click at [814, 166] on link "95.00" at bounding box center [811, 166] width 36 height 20
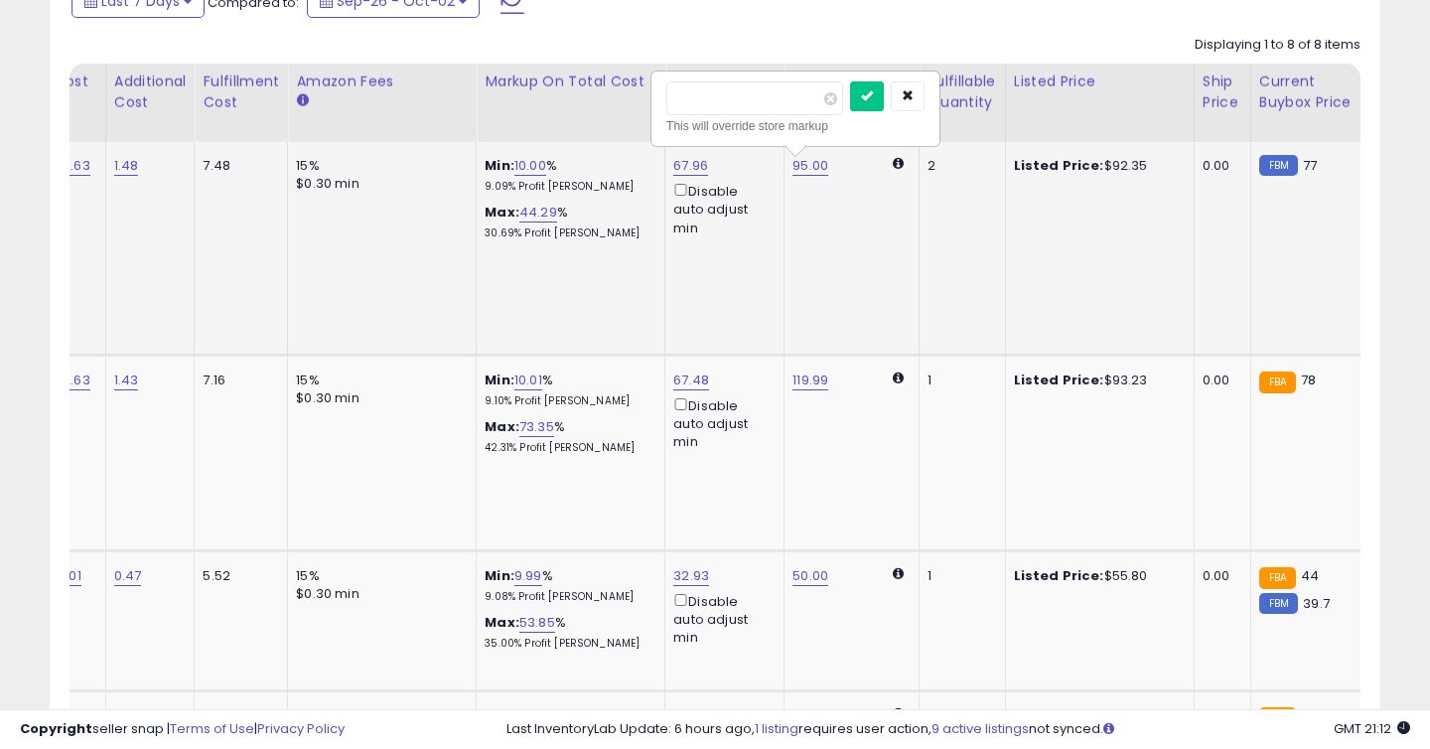
click at [694, 91] on input "*****" at bounding box center [755, 98] width 177 height 34
type input "*****"
click at [874, 94] on button "submit" at bounding box center [867, 96] width 34 height 30
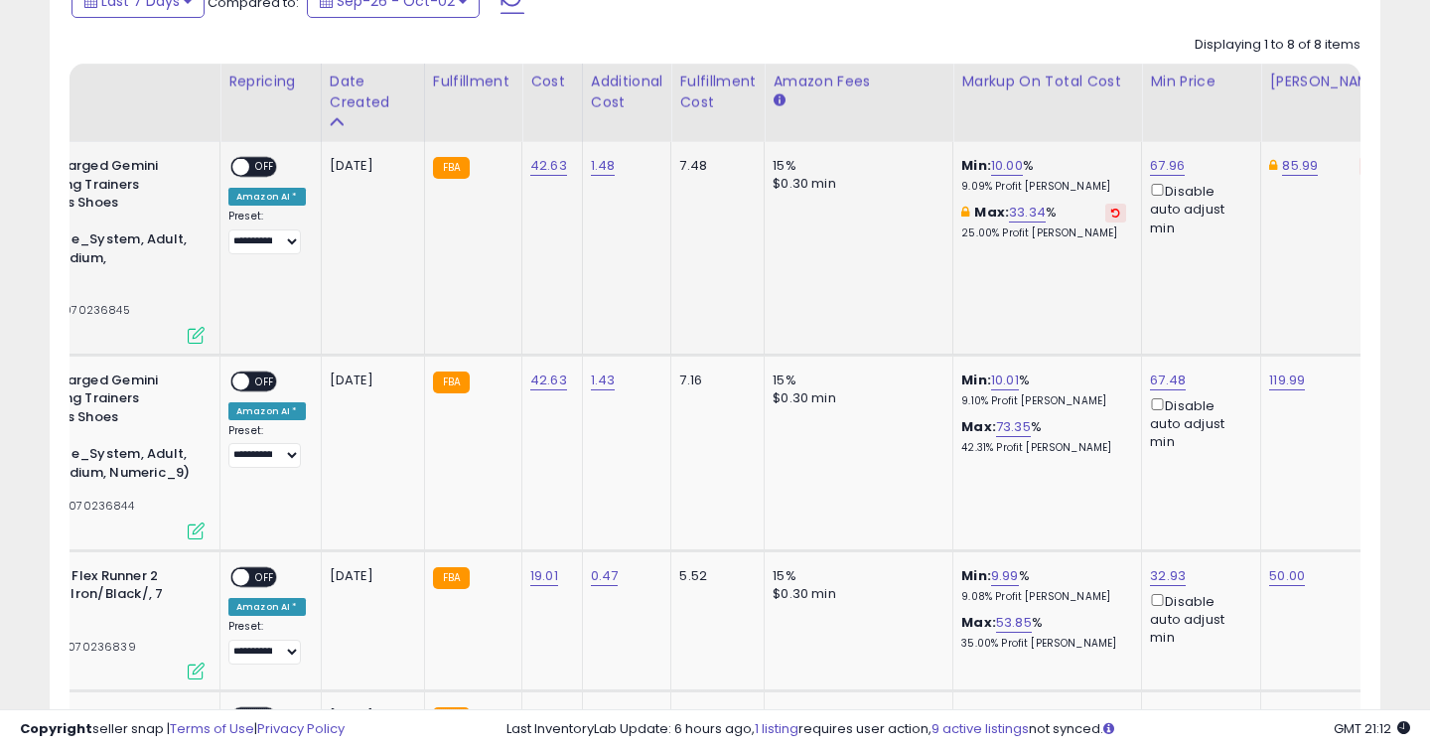
scroll to position [0, 0]
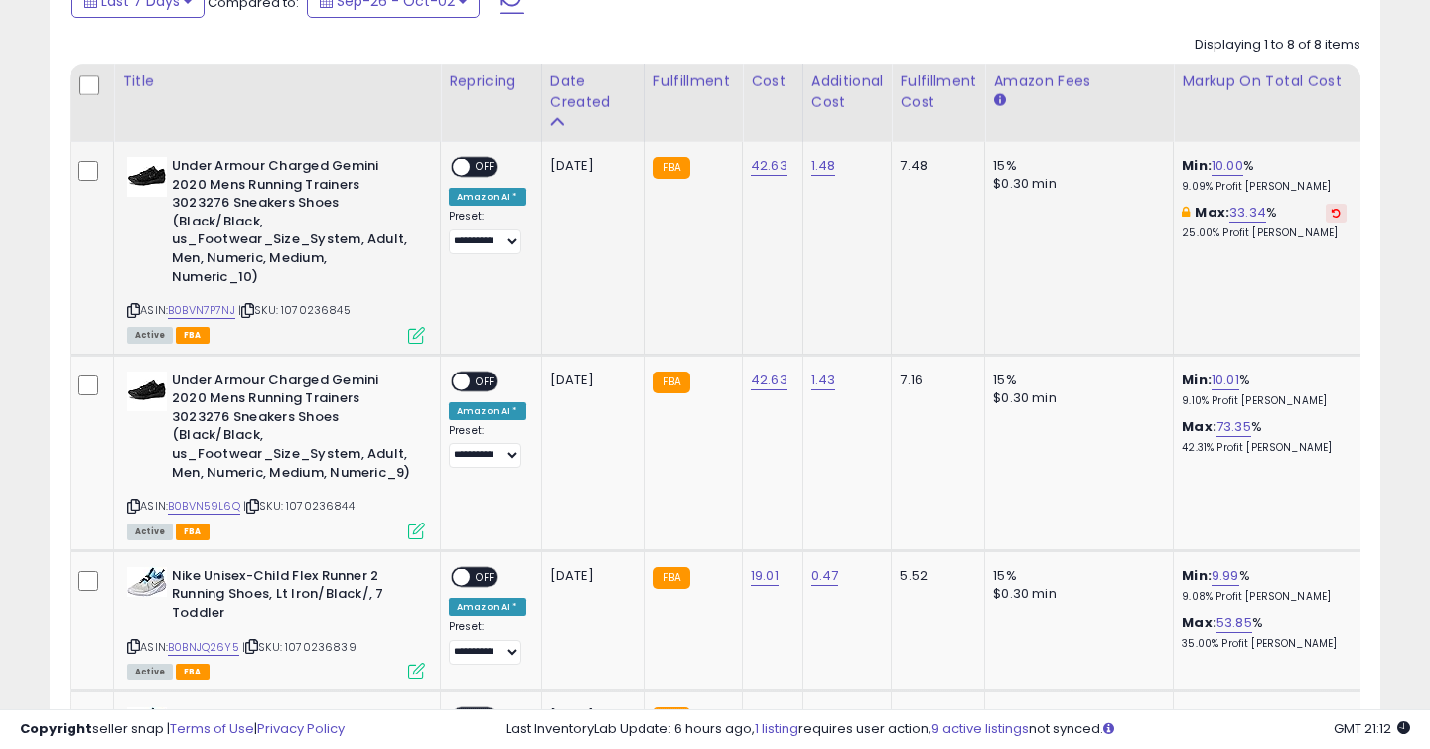
click at [495, 166] on span "OFF" at bounding box center [486, 167] width 32 height 17
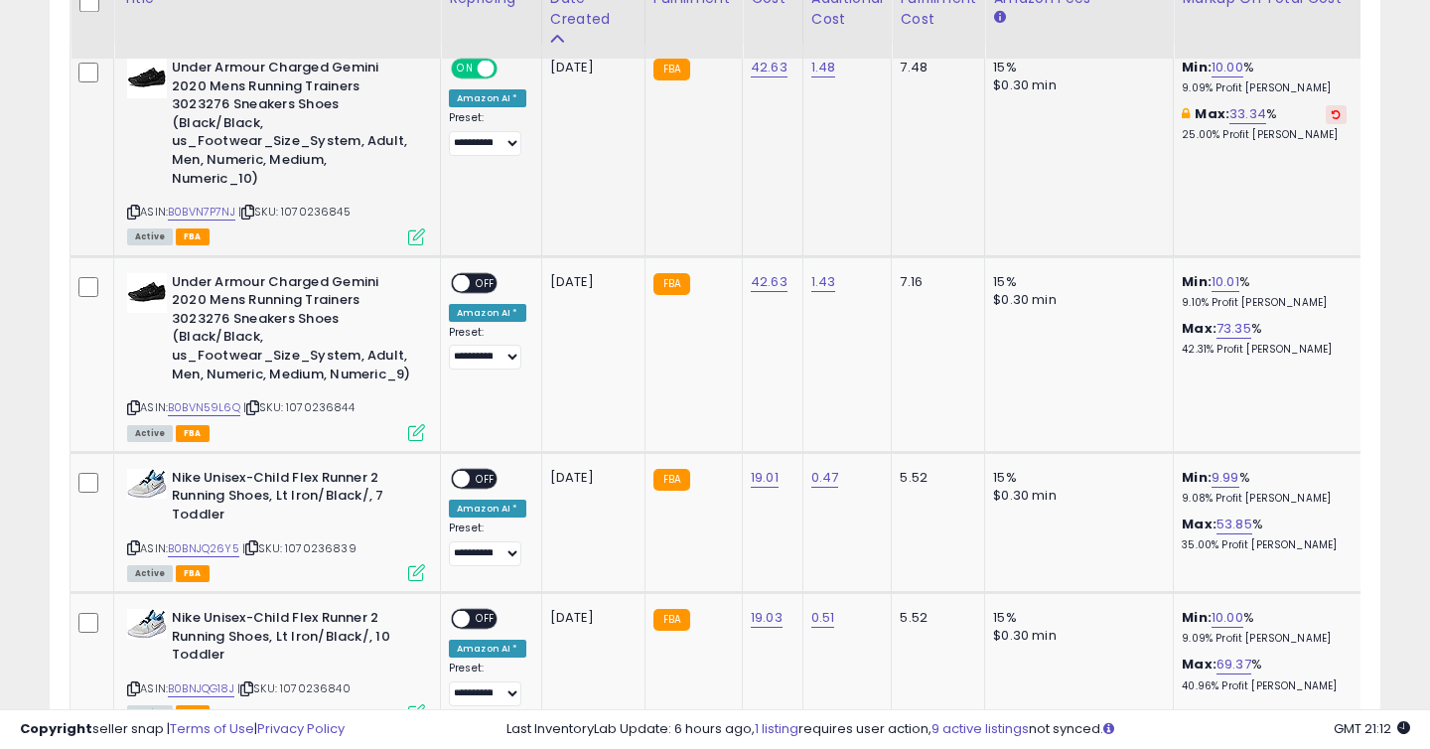
scroll to position [1061, 0]
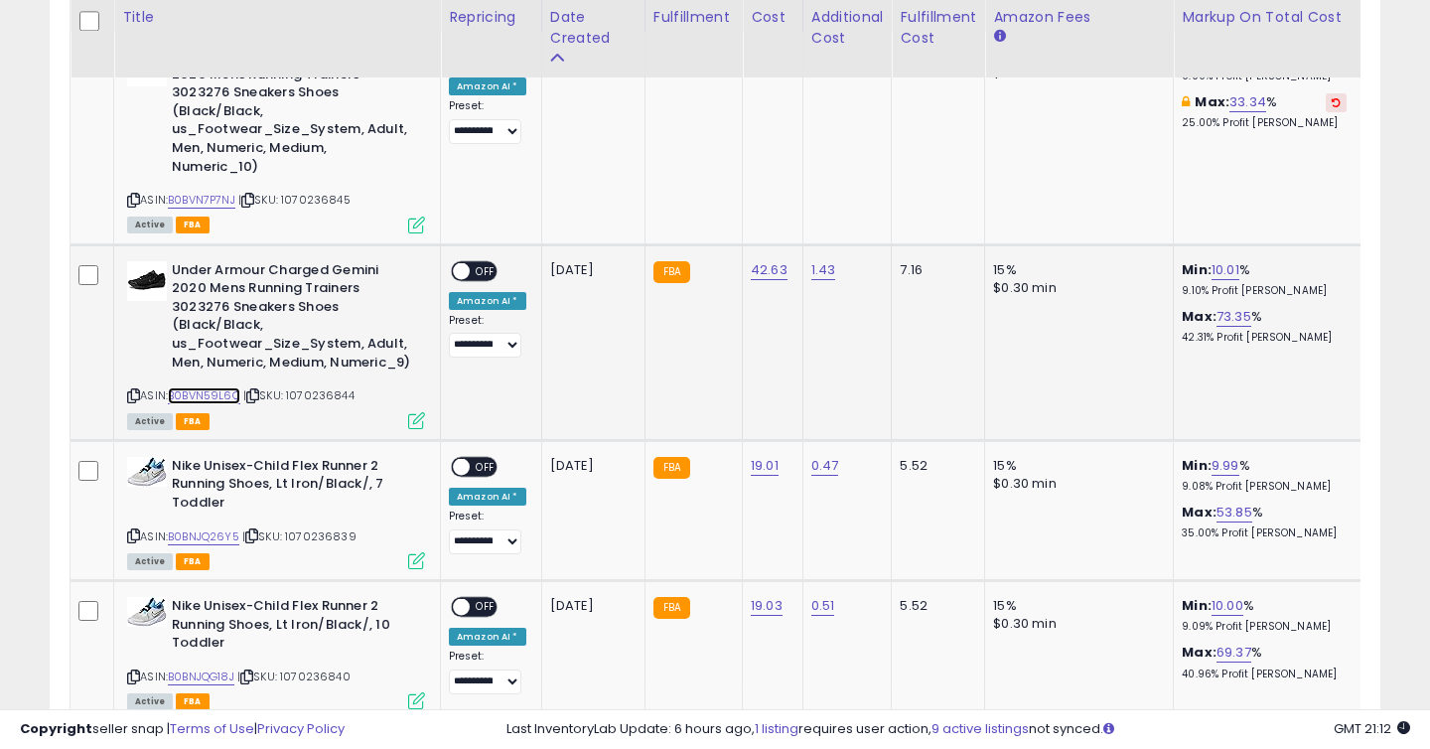
click at [235, 404] on link "B0BVN59L6Q" at bounding box center [204, 395] width 73 height 17
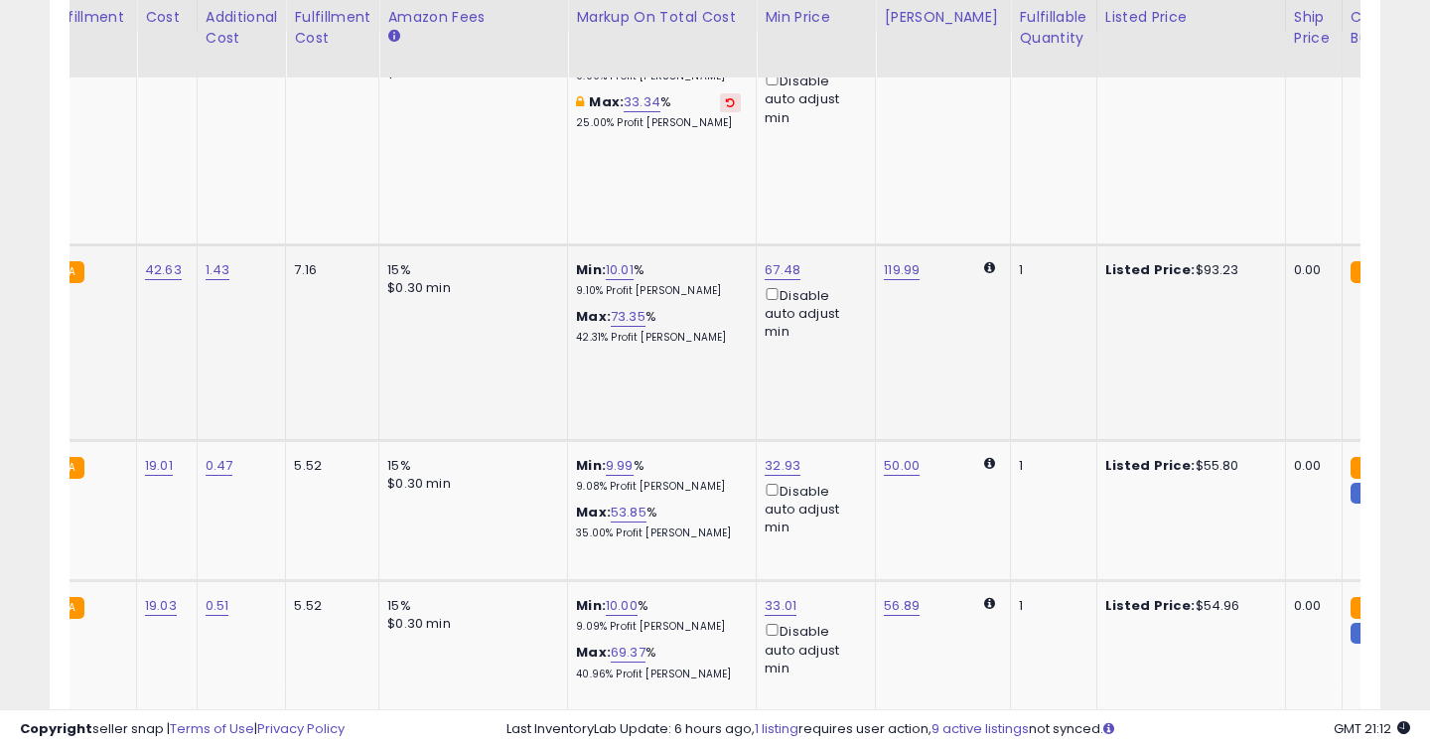
scroll to position [0, 629]
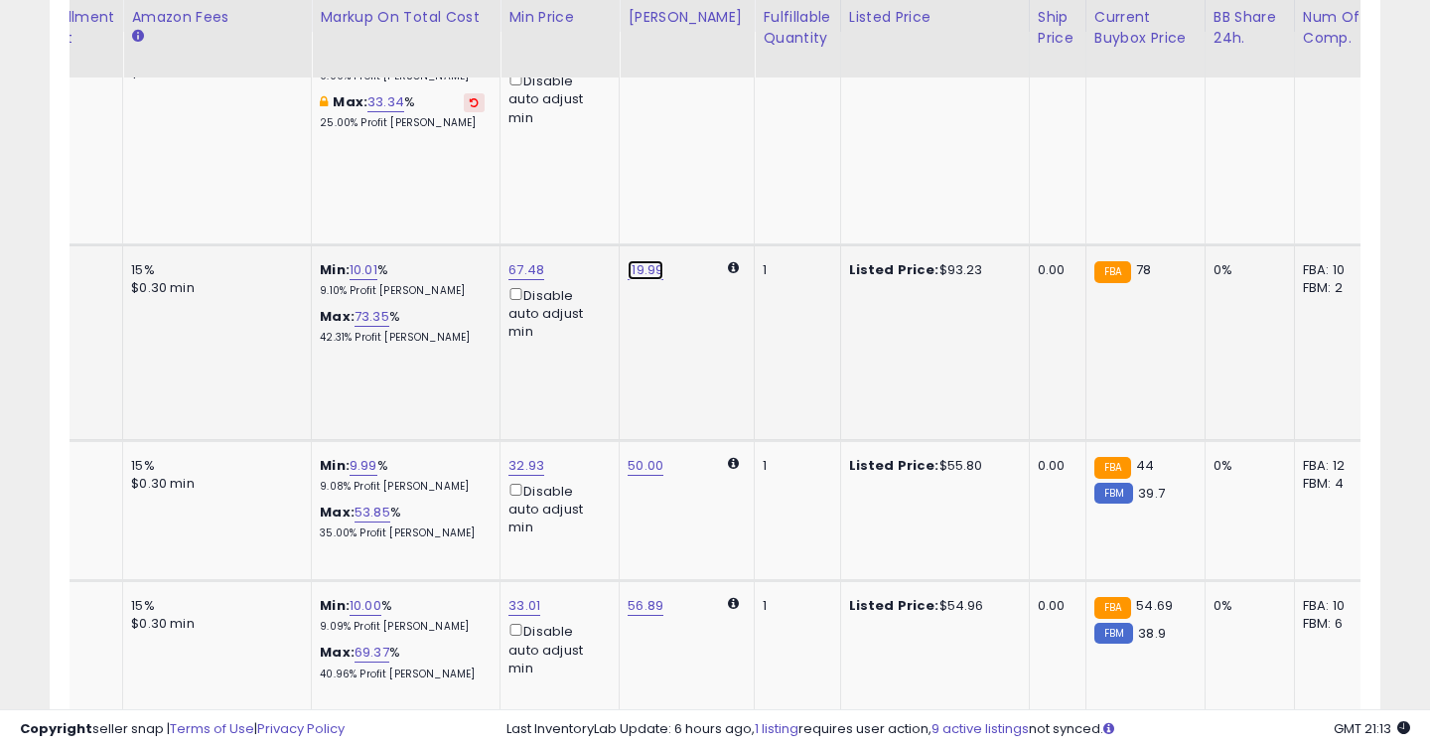
click at [645, 273] on link "119.99" at bounding box center [646, 270] width 36 height 20
click at [598, 211] on input "******" at bounding box center [590, 203] width 177 height 34
type input "*****"
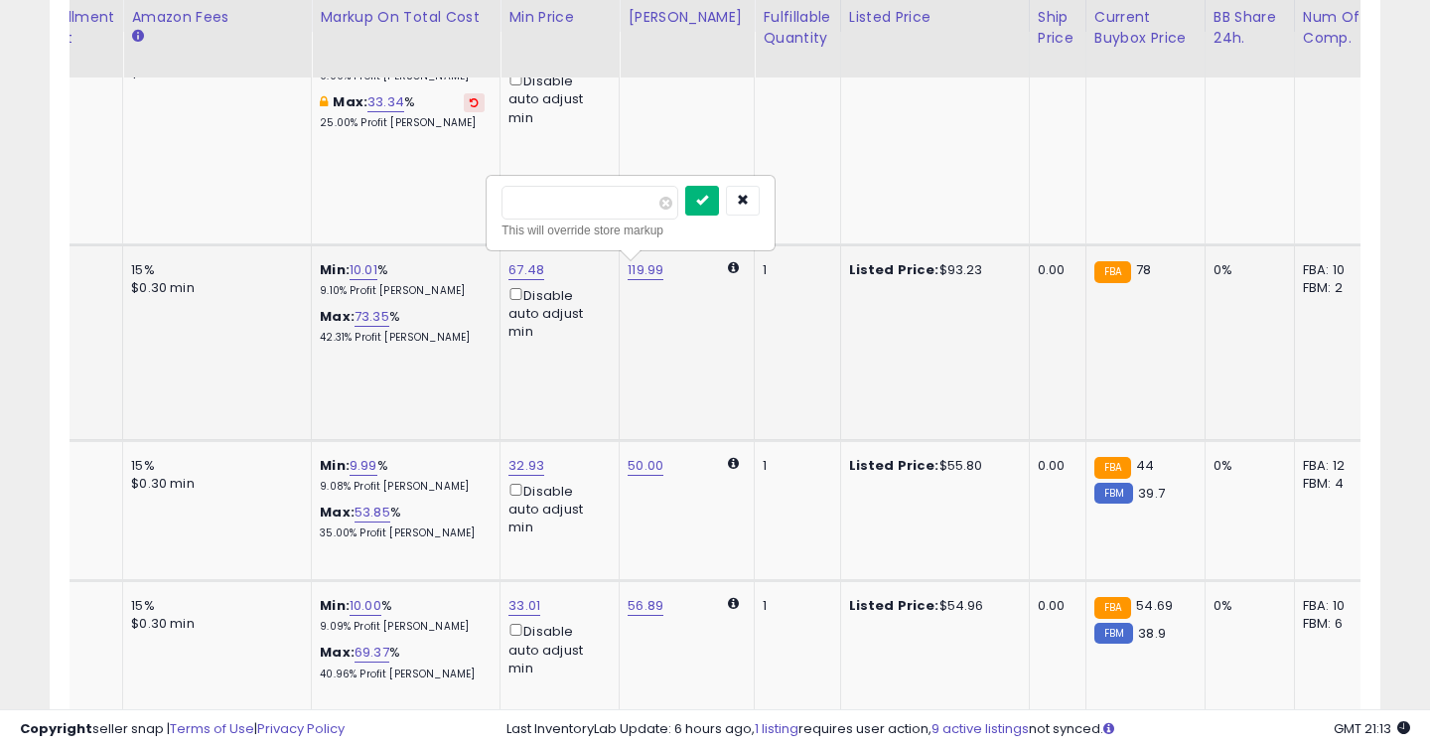
click at [708, 201] on icon "submit" at bounding box center [702, 200] width 12 height 12
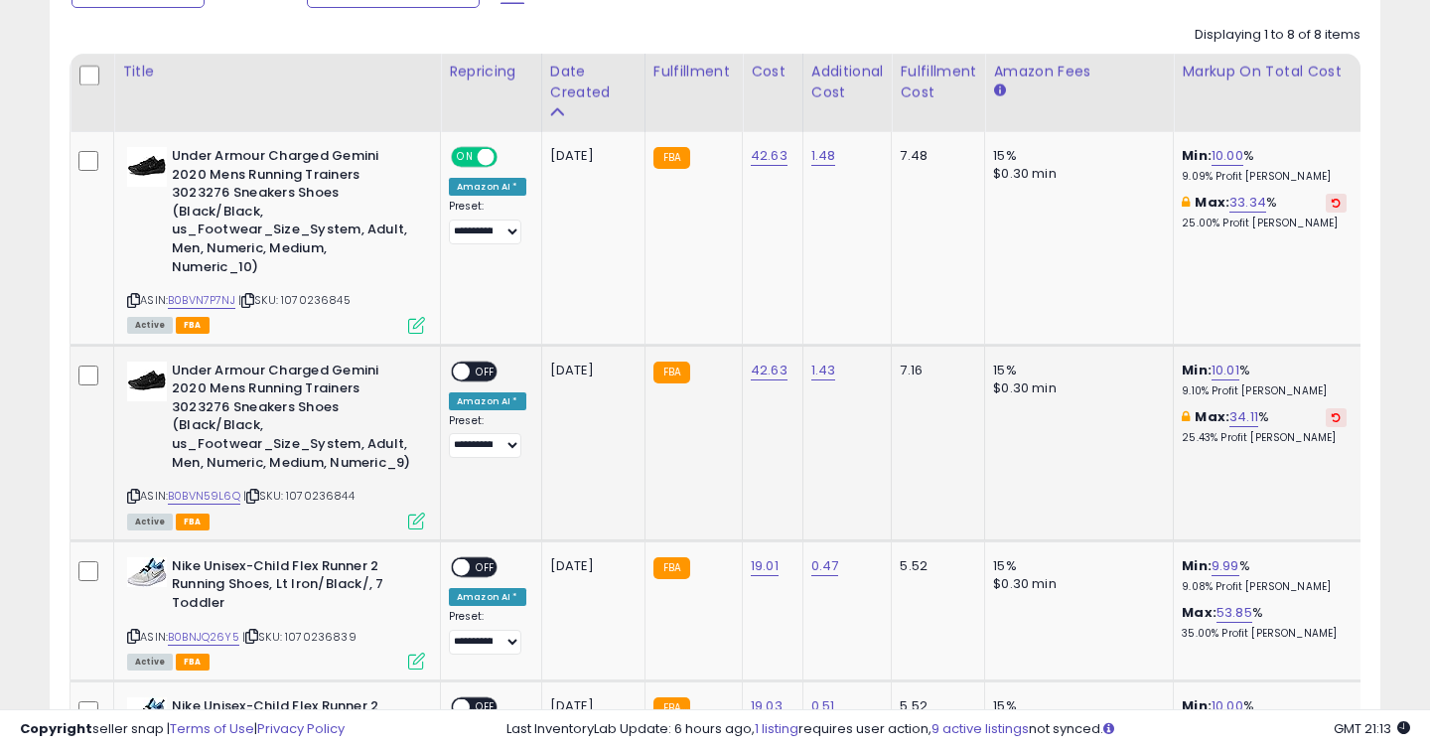
click at [490, 371] on span "OFF" at bounding box center [486, 371] width 32 height 17
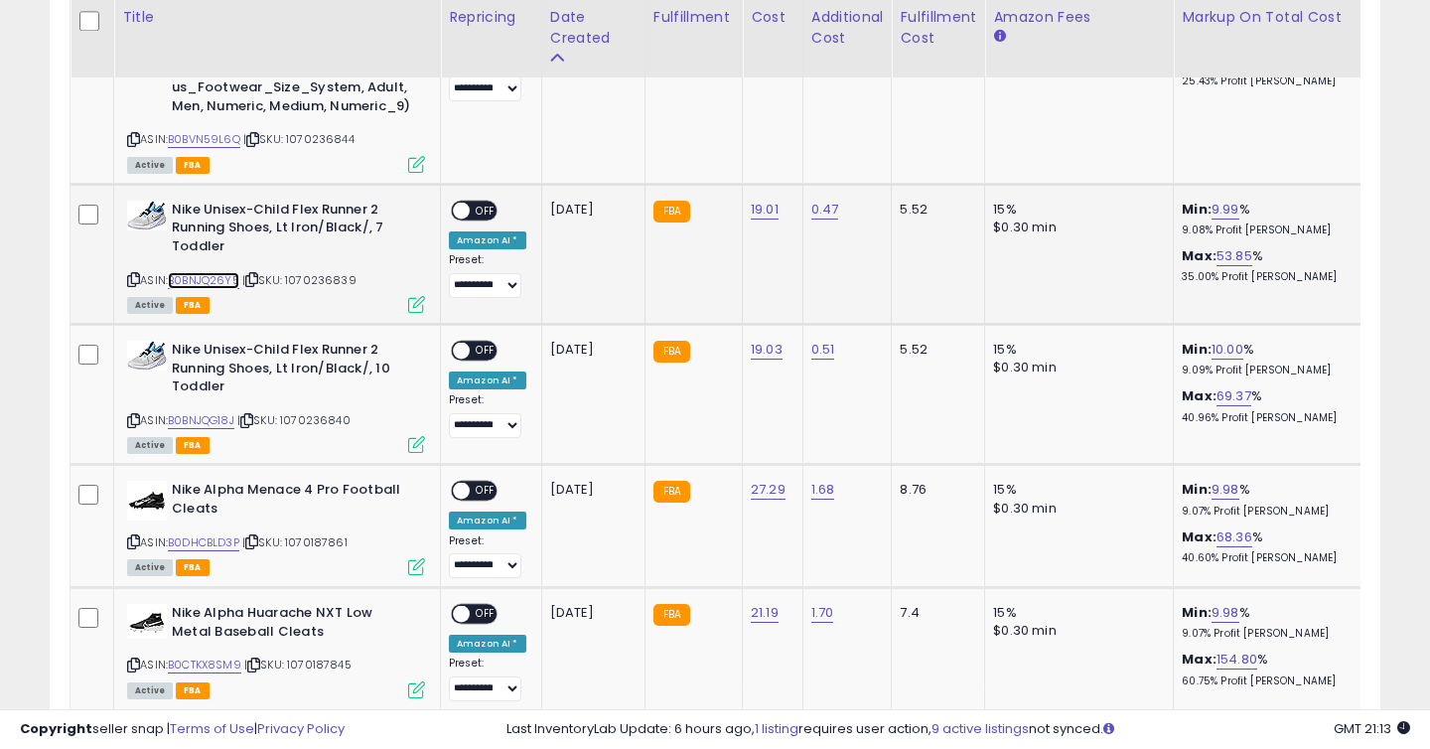
click at [213, 289] on link "B0BNJQ26Y5" at bounding box center [204, 280] width 72 height 17
click at [205, 429] on link "B0BNJQG18J" at bounding box center [201, 420] width 67 height 17
click at [205, 551] on link "B0DHCBLD3P" at bounding box center [204, 542] width 72 height 17
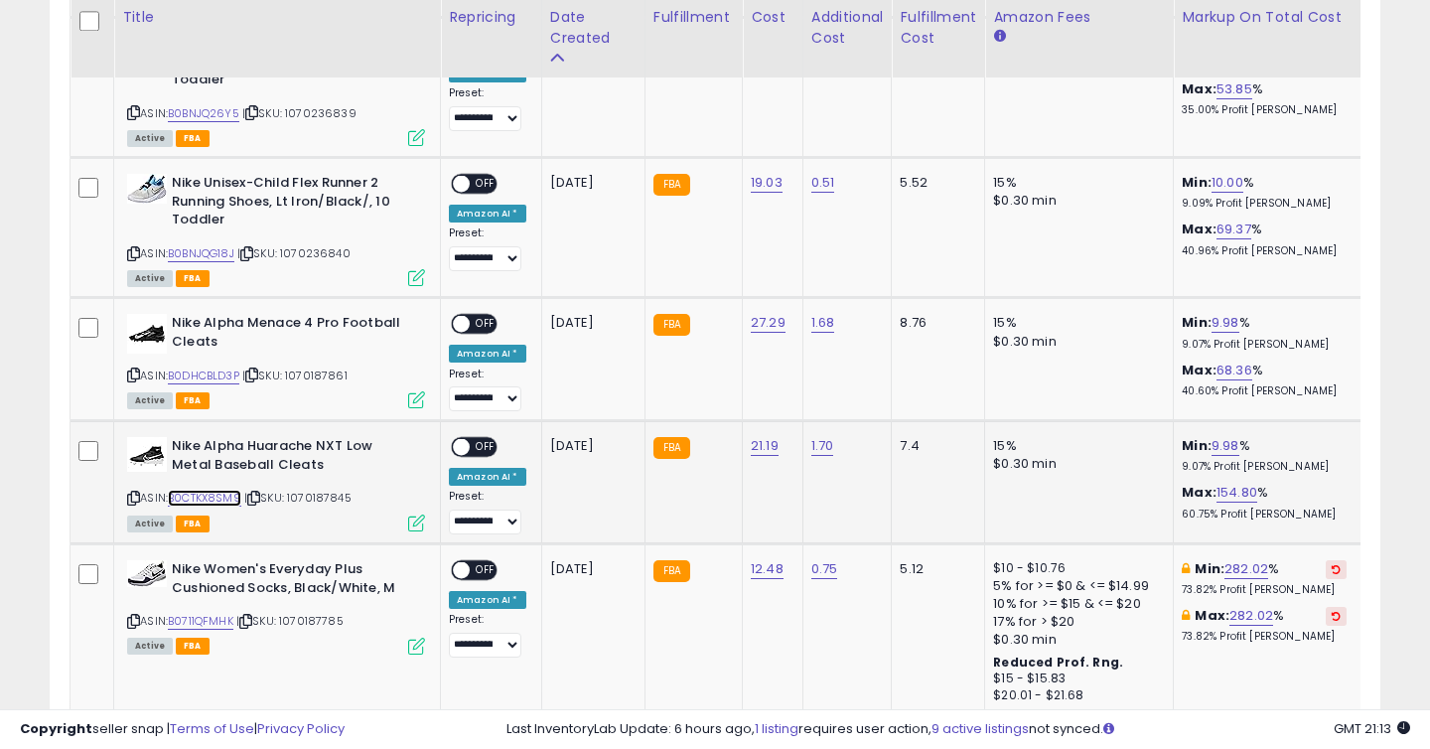
click at [220, 507] on link "B0CTKX8SM9" at bounding box center [205, 498] width 74 height 17
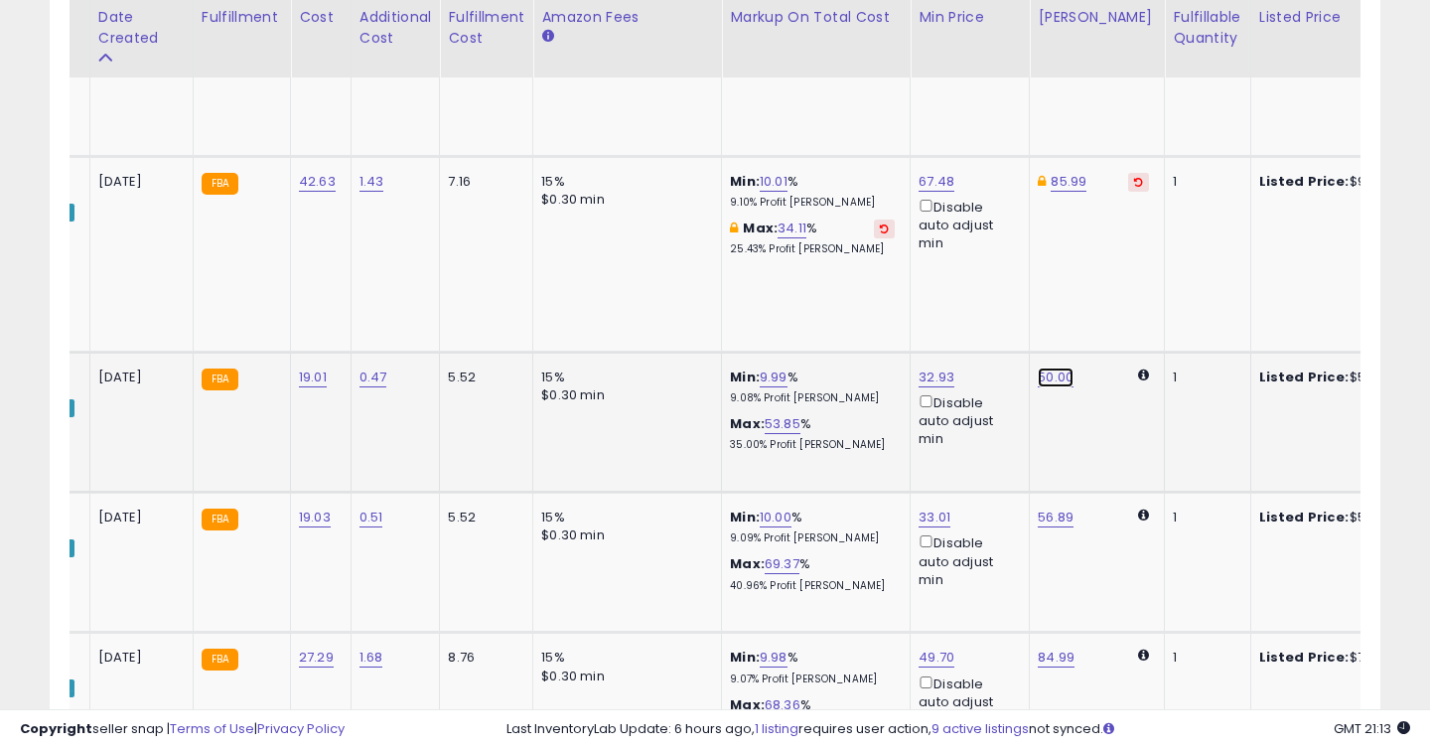
click at [1046, 387] on link "50.00" at bounding box center [1056, 378] width 36 height 20
click at [976, 327] on input "*****" at bounding box center [1000, 328] width 177 height 34
type input "**"
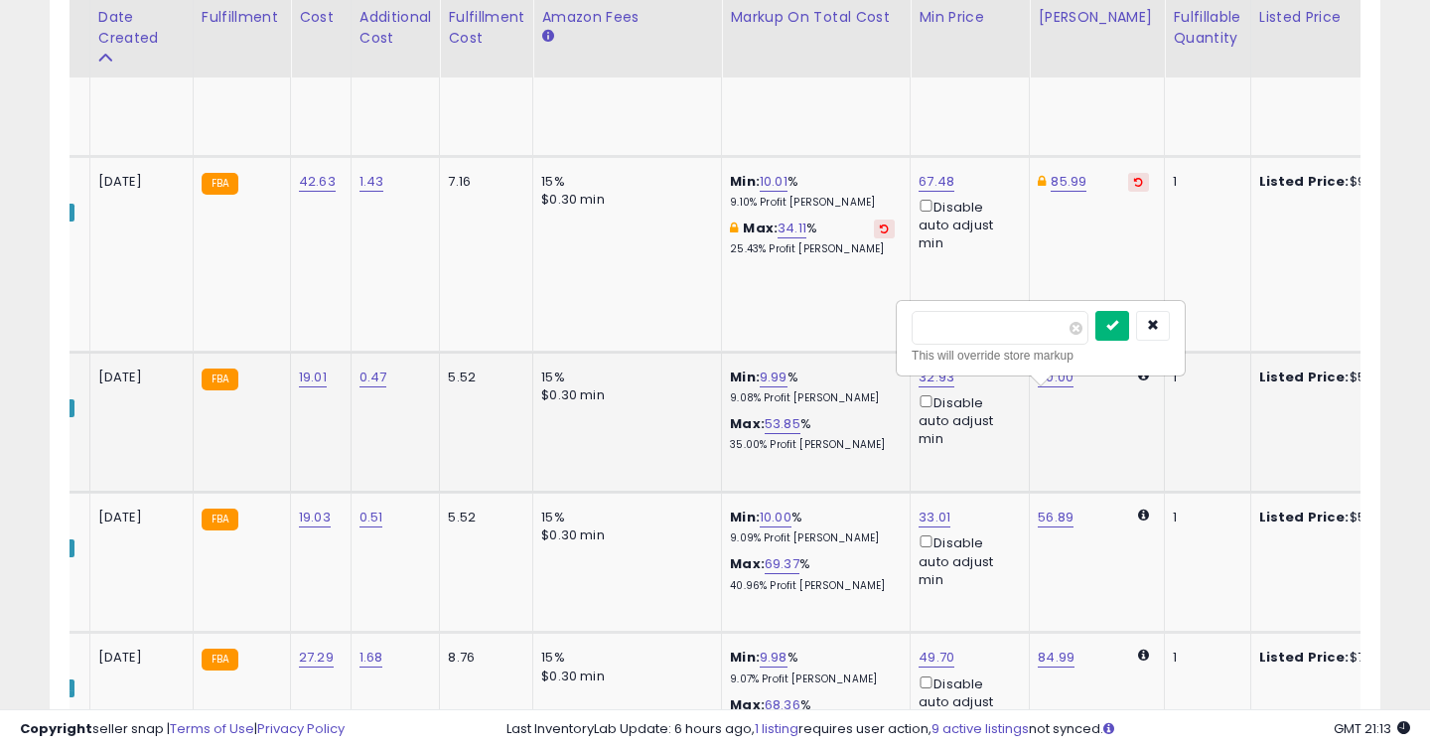
click at [1120, 333] on button "submit" at bounding box center [1113, 326] width 34 height 30
click at [1046, 527] on link "56.89" at bounding box center [1056, 518] width 36 height 20
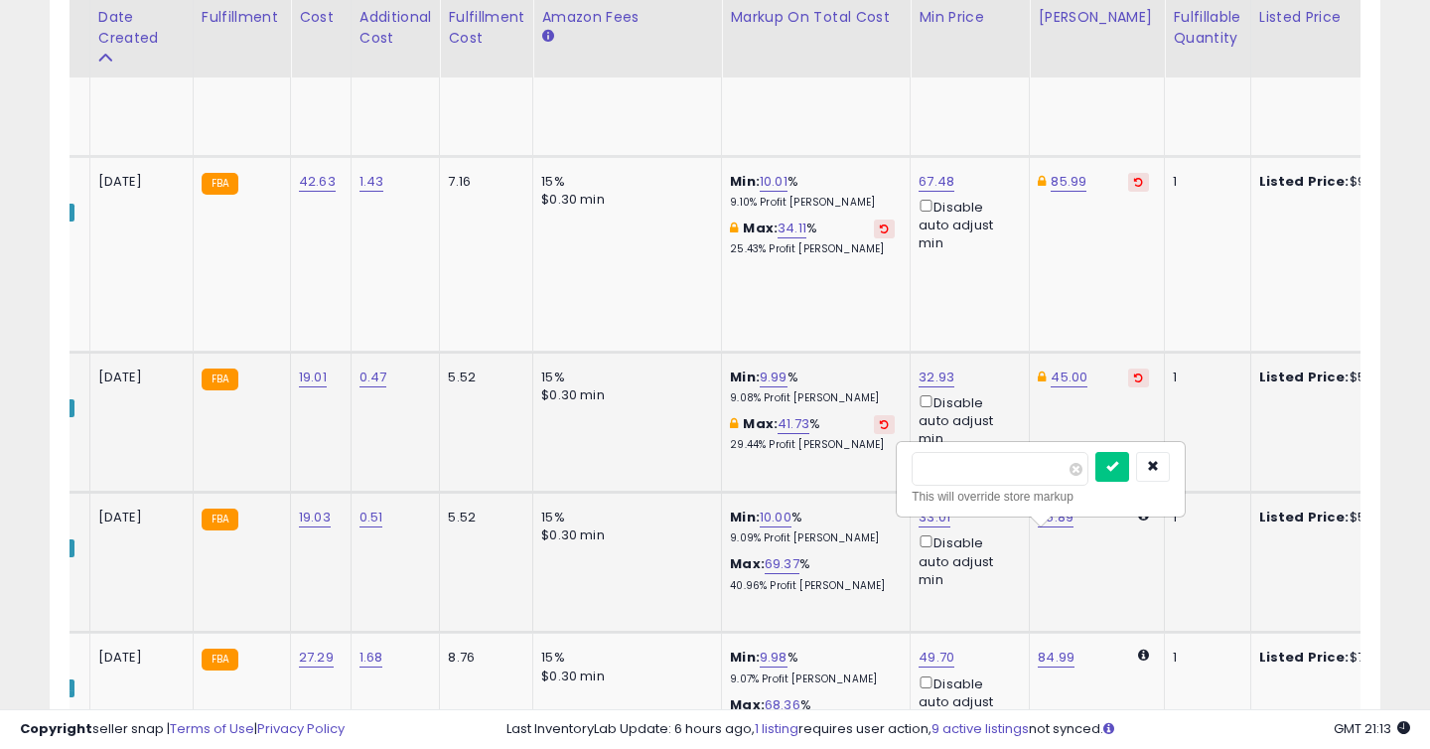
click at [1011, 478] on input "*****" at bounding box center [1000, 469] width 177 height 34
type input "**"
click at [1119, 468] on icon "submit" at bounding box center [1113, 466] width 12 height 12
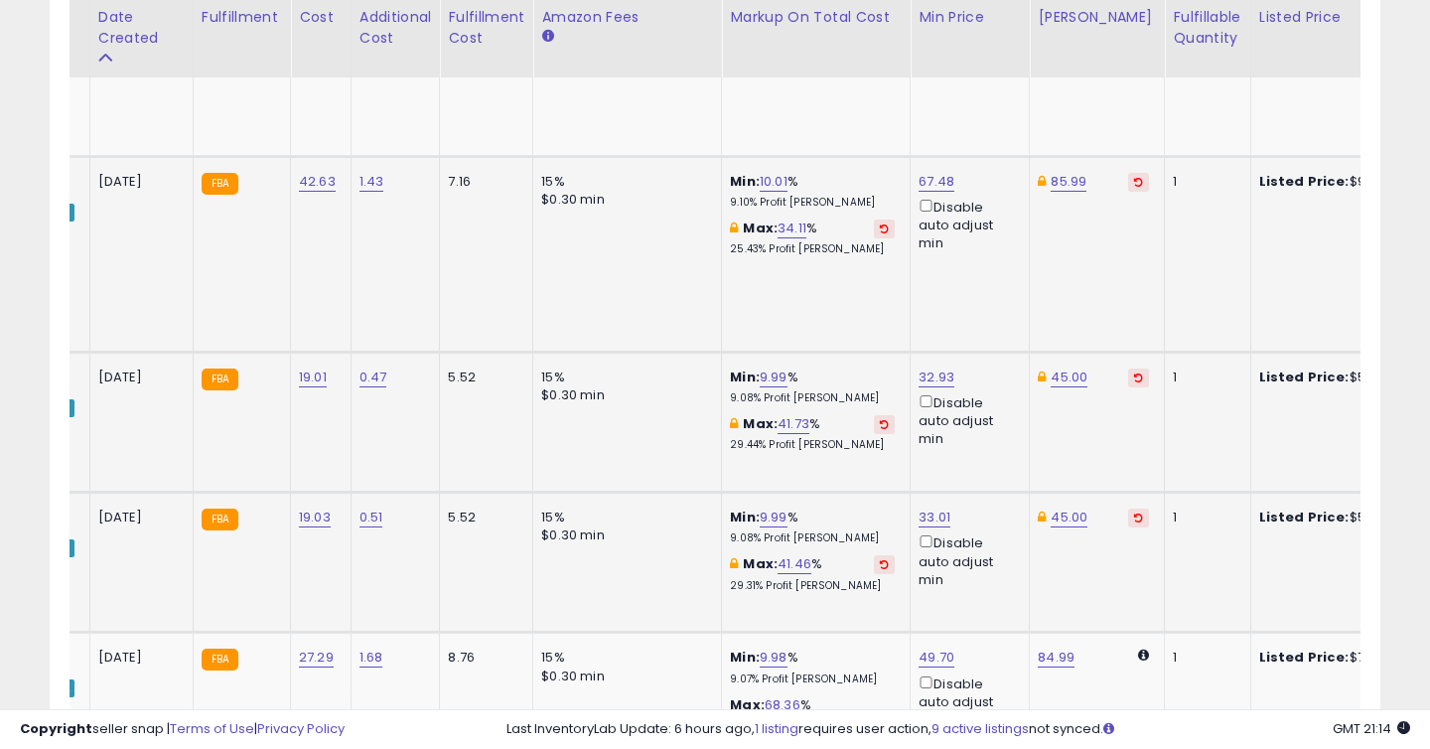
scroll to position [1150, 0]
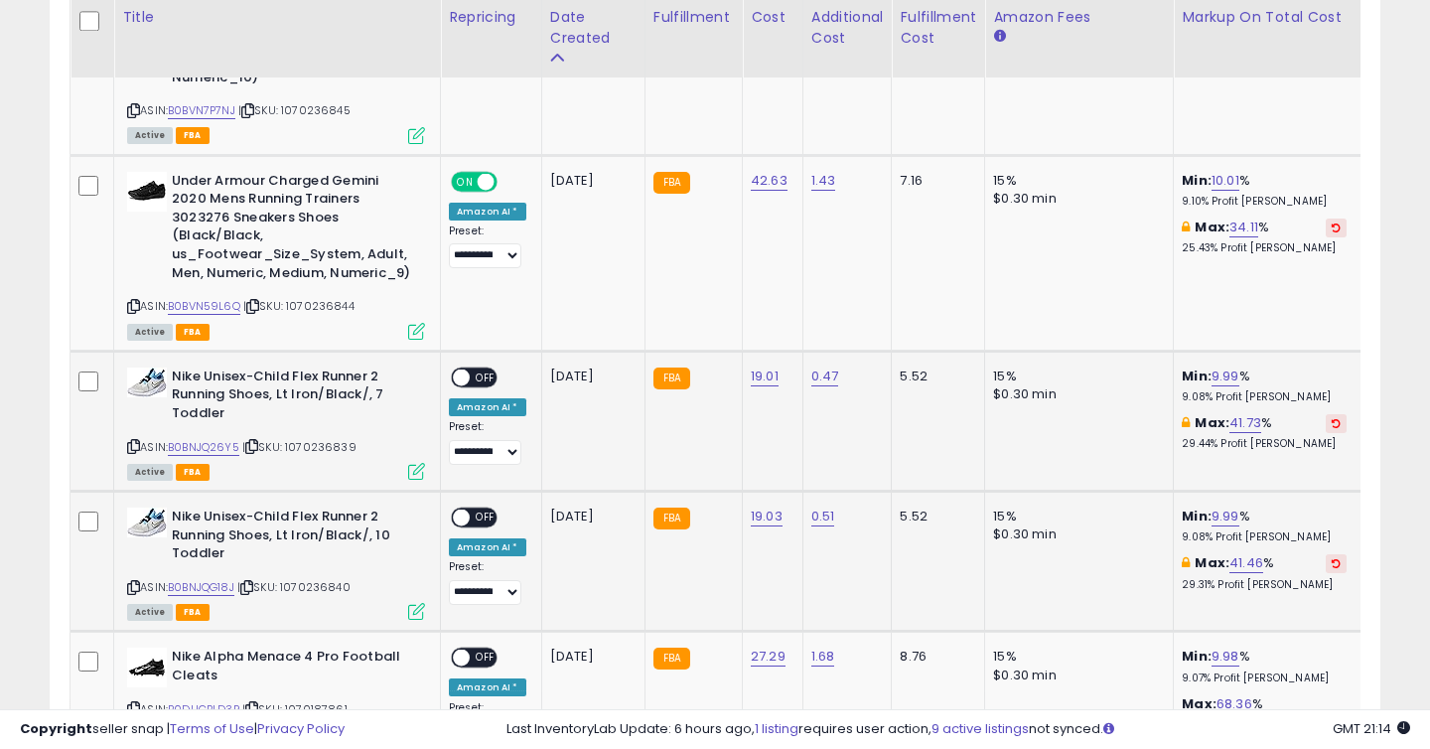
click at [489, 385] on span "OFF" at bounding box center [486, 377] width 32 height 17
click at [488, 526] on span "OFF" at bounding box center [486, 518] width 32 height 17
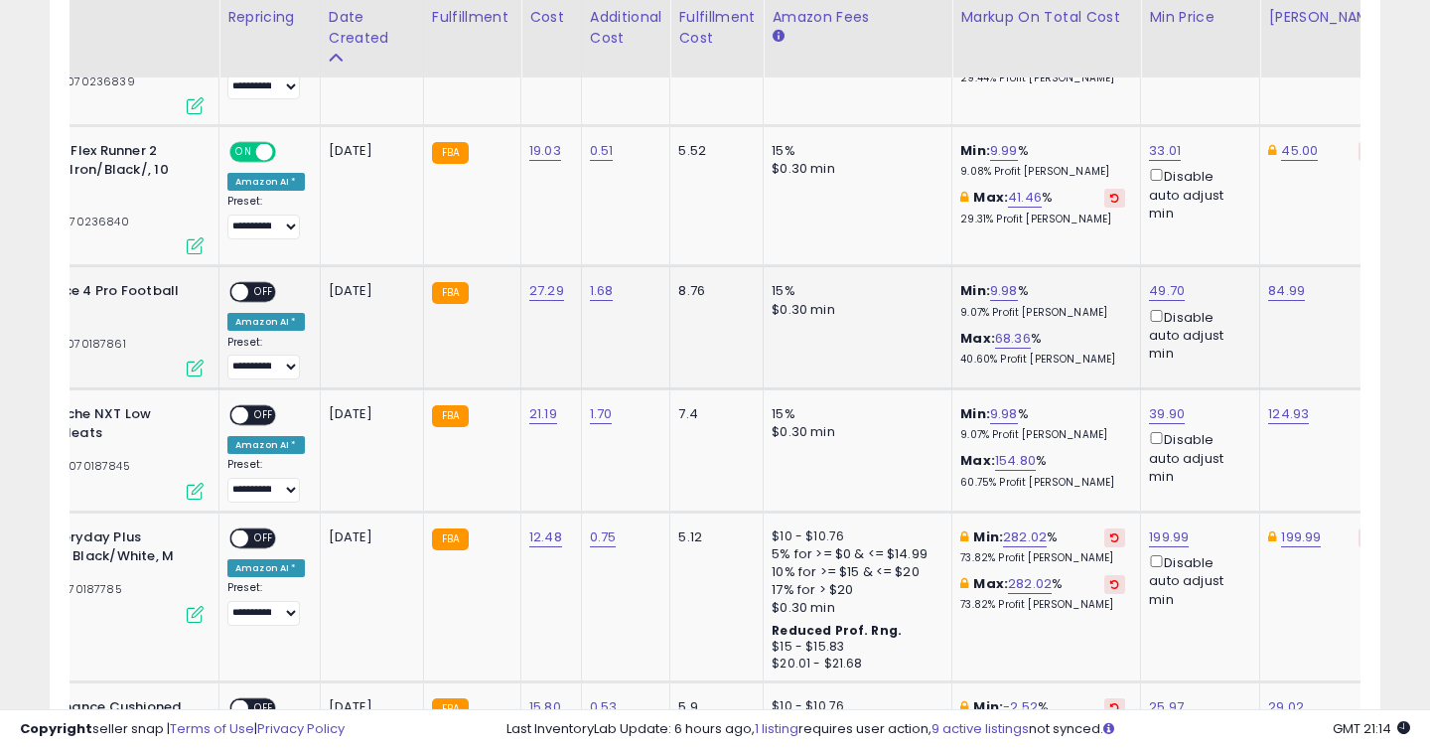
scroll to position [0, 220]
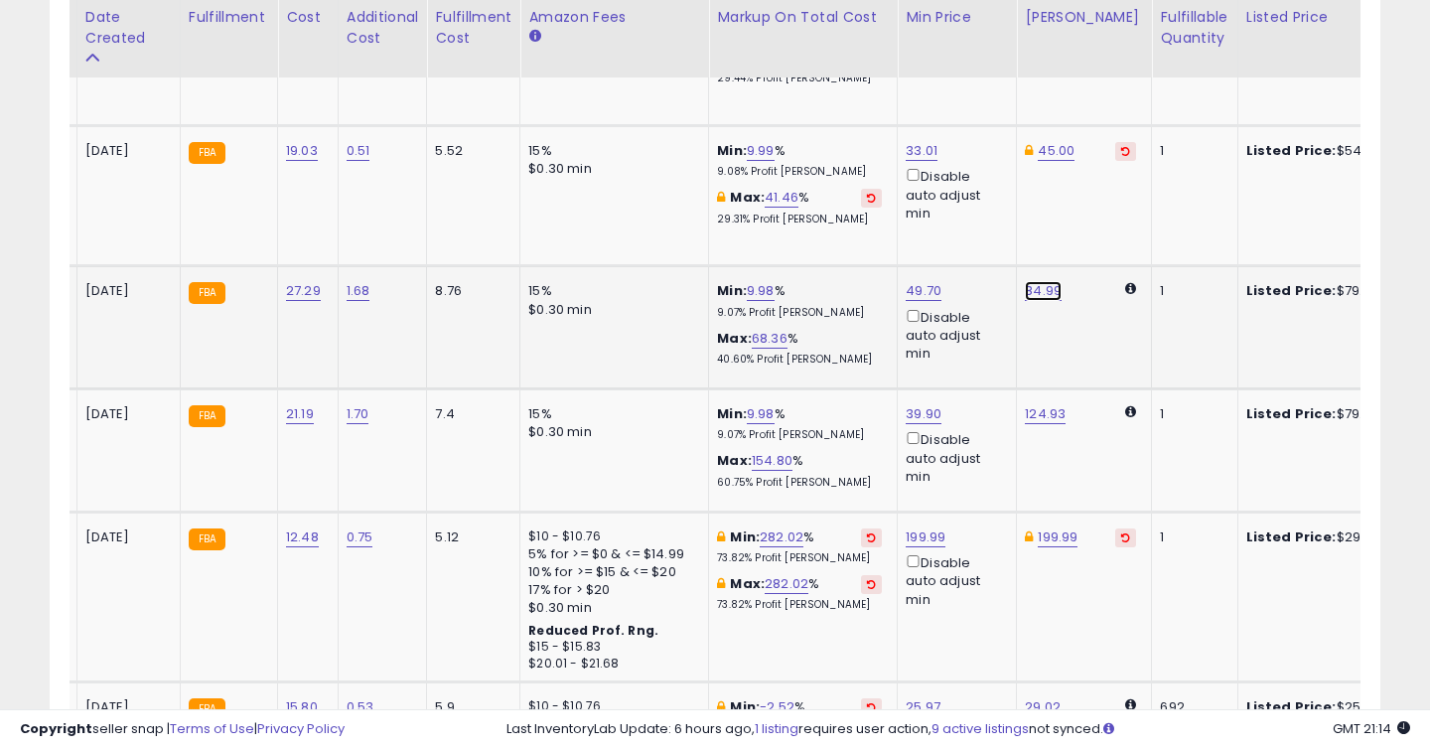
click at [1047, 301] on link "84.99" at bounding box center [1043, 291] width 37 height 20
click at [961, 233] on input "*****" at bounding box center [987, 242] width 177 height 34
type input "*"
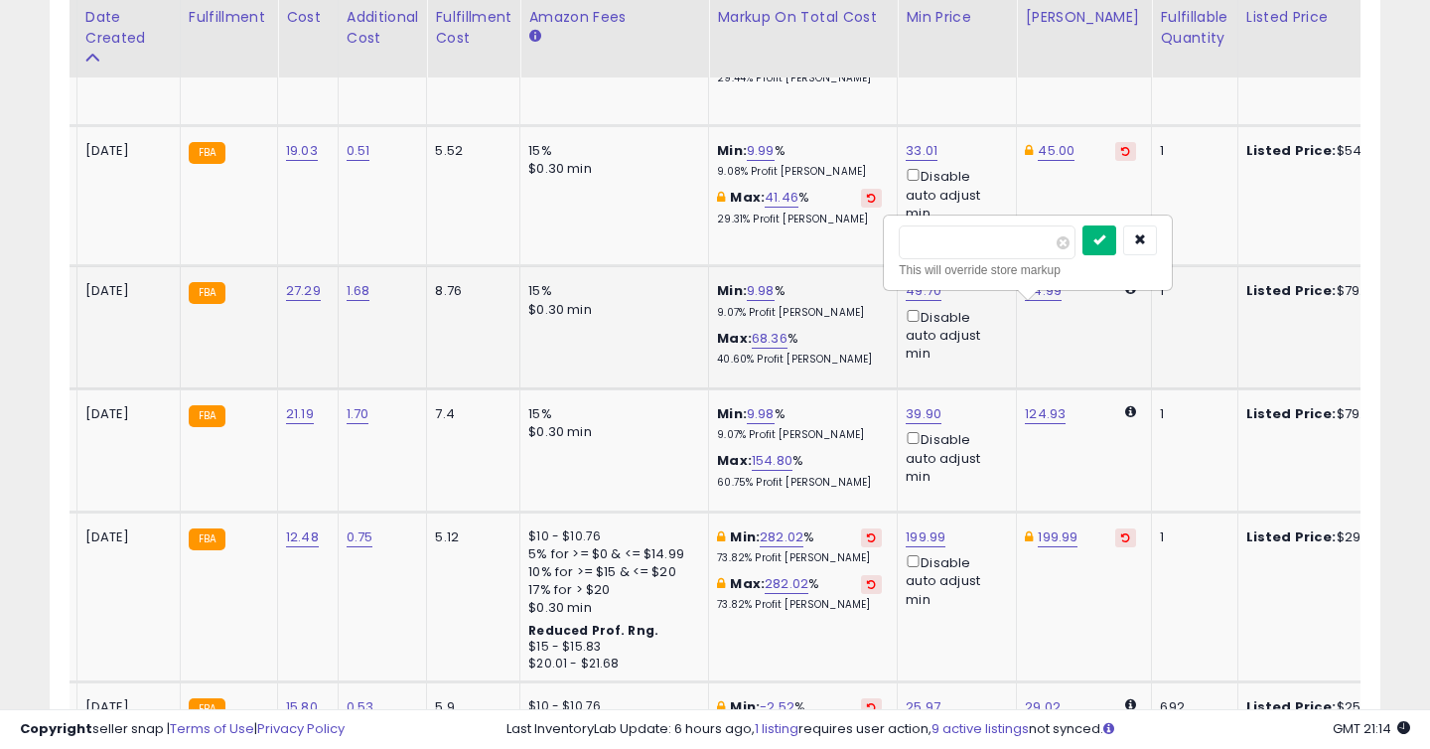
type input "**"
click at [1117, 243] on button "submit" at bounding box center [1100, 240] width 34 height 30
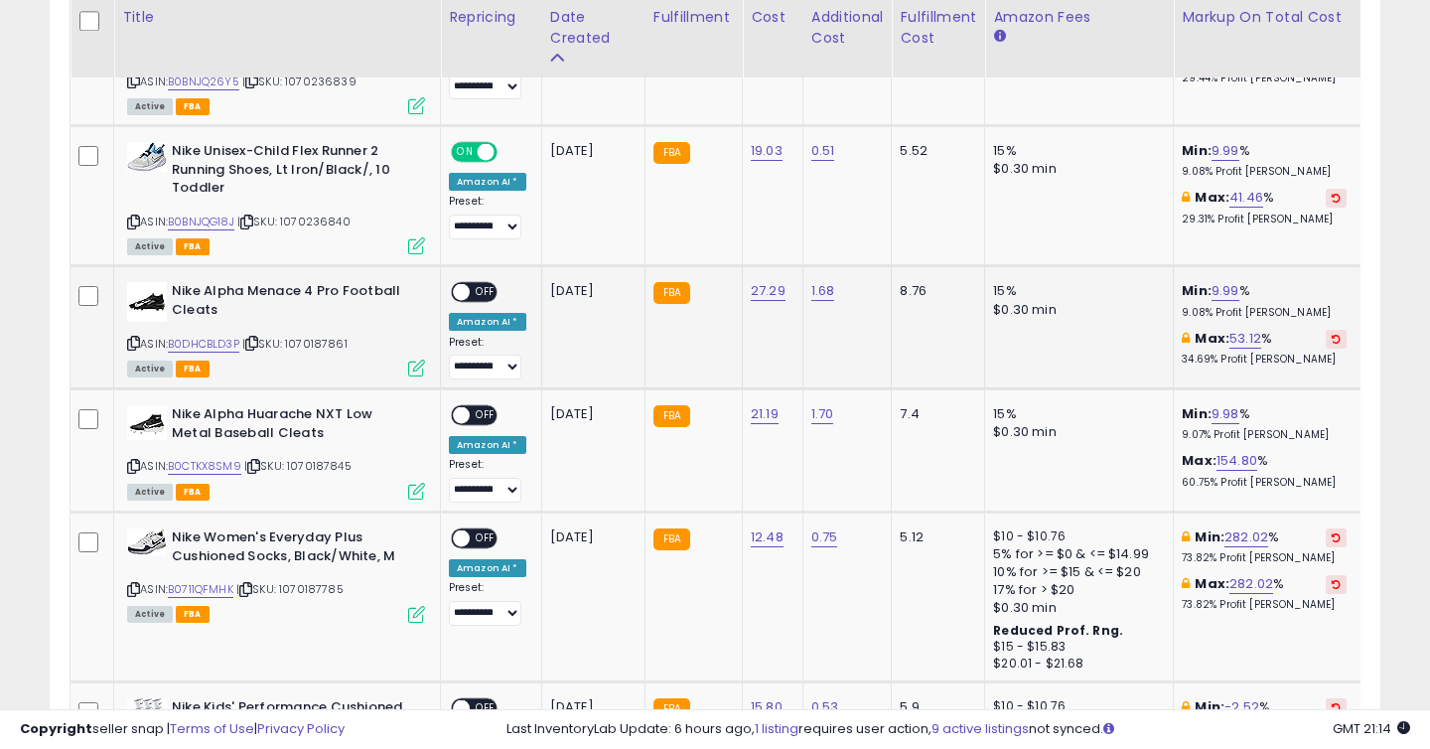
click at [487, 301] on span "OFF" at bounding box center [486, 292] width 32 height 17
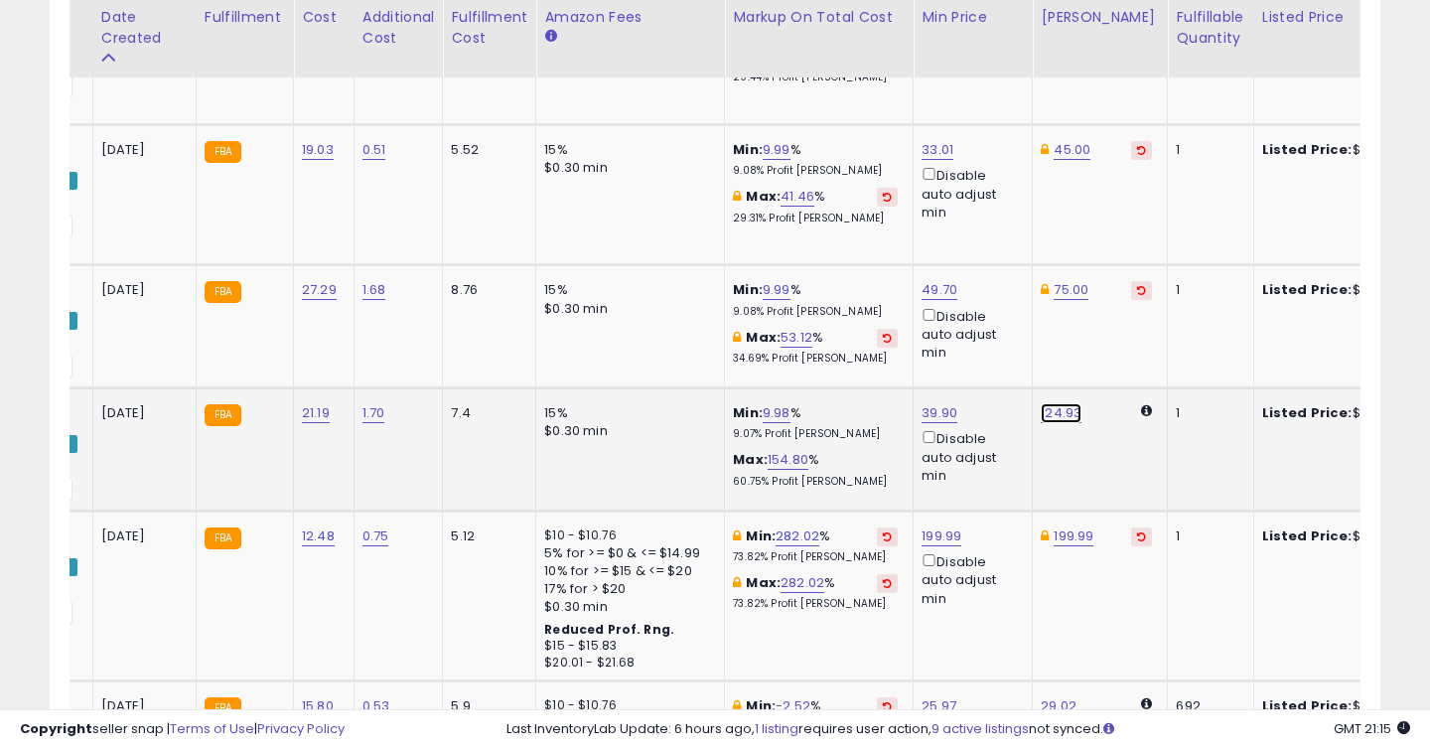
click at [1047, 423] on link "124.93" at bounding box center [1061, 413] width 41 height 20
click at [989, 367] on input "******" at bounding box center [1005, 365] width 177 height 34
type input "*****"
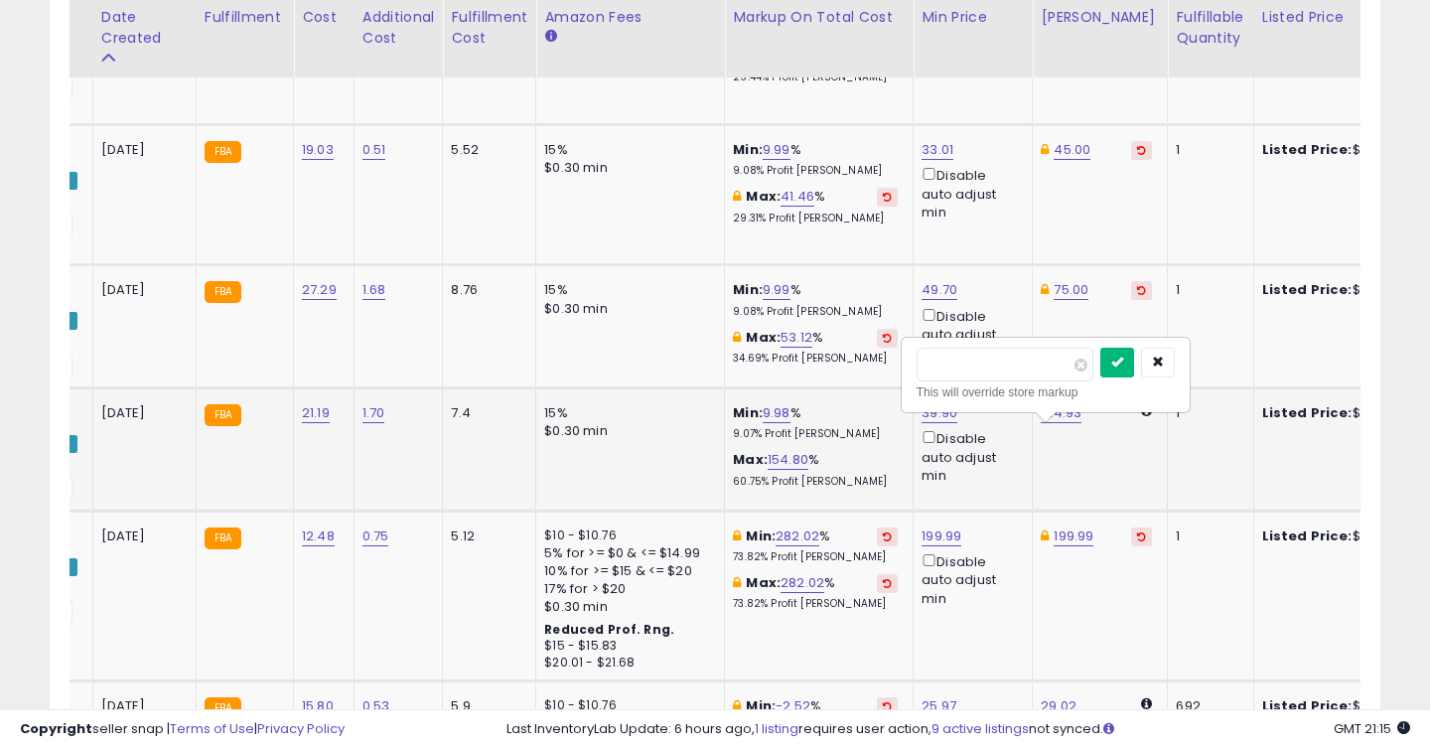
click at [1123, 365] on icon "submit" at bounding box center [1118, 362] width 12 height 12
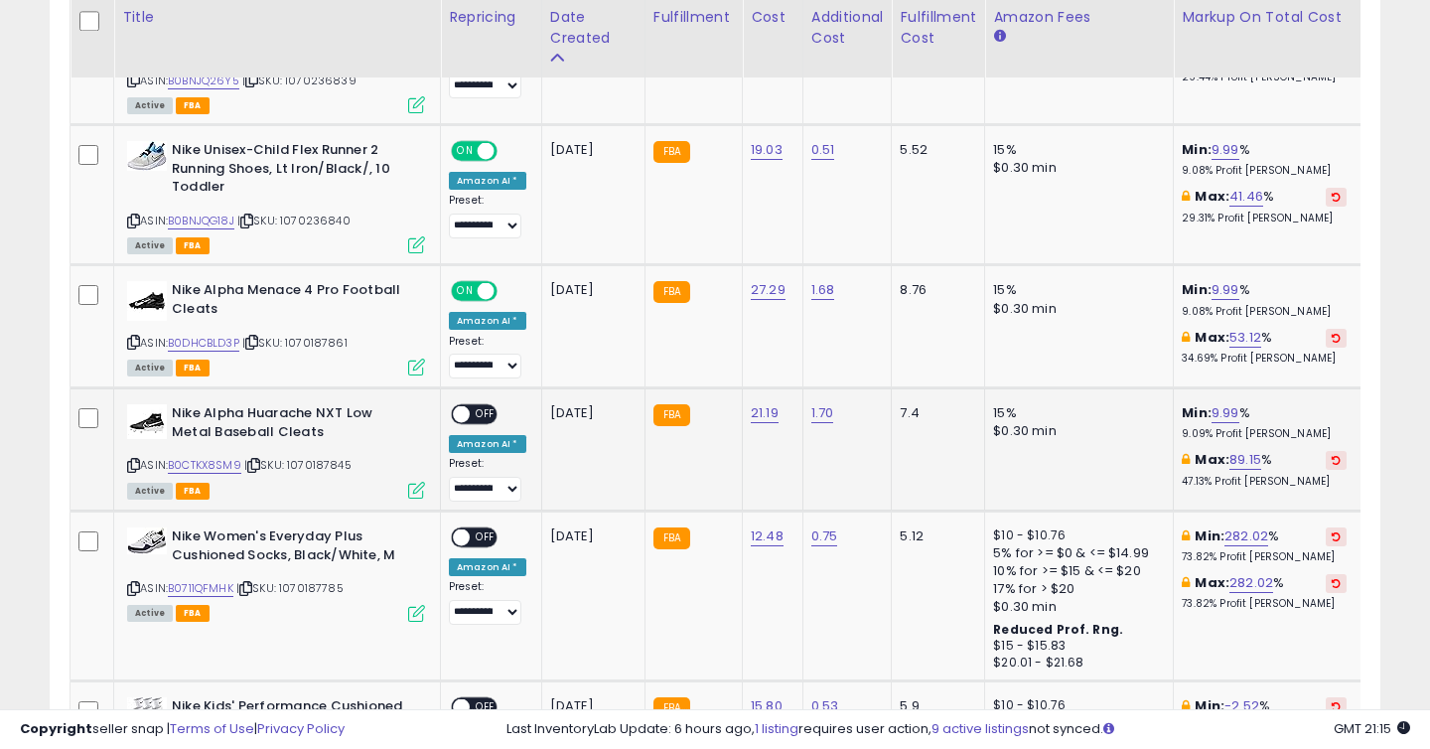
click at [488, 423] on span "OFF" at bounding box center [486, 414] width 32 height 17
click at [135, 471] on icon at bounding box center [133, 465] width 13 height 11
click at [134, 471] on icon at bounding box center [133, 465] width 13 height 11
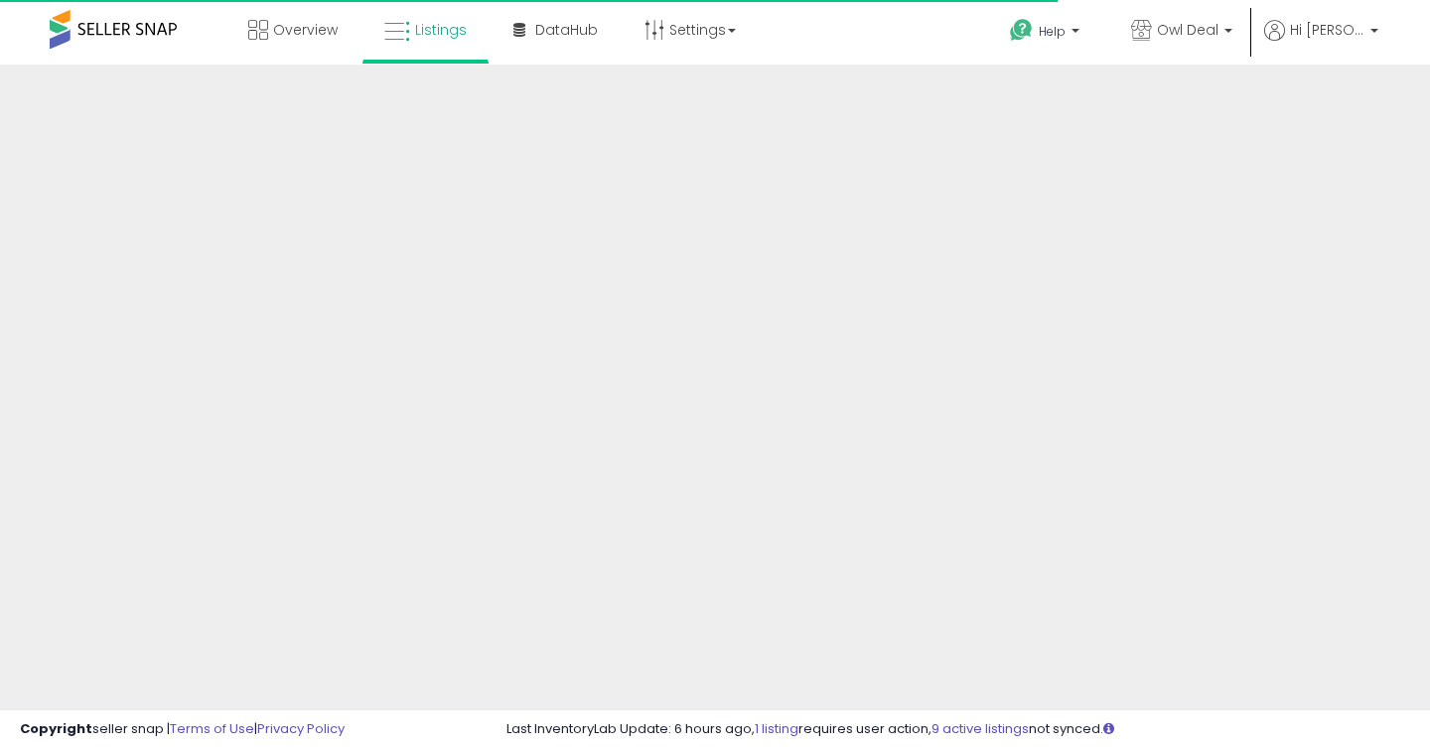
scroll to position [519, 0]
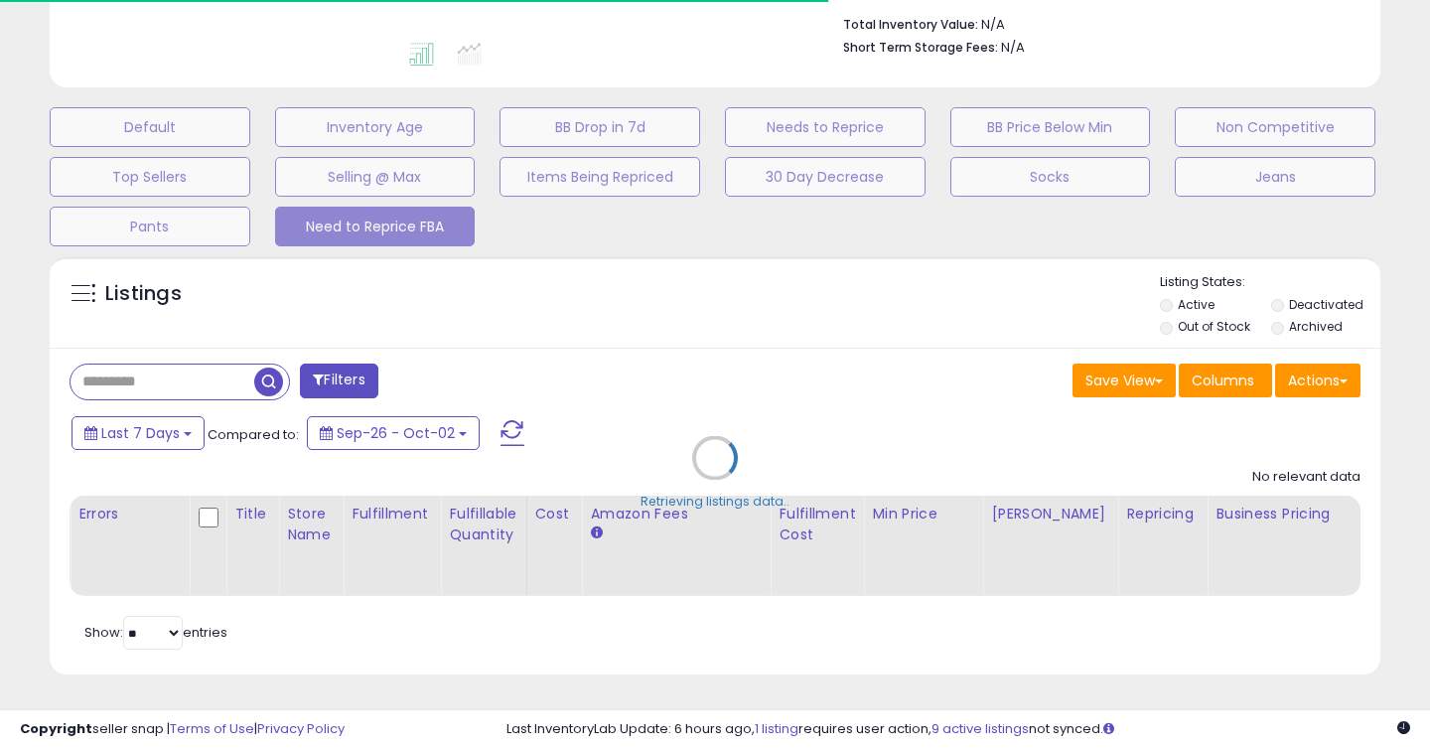
select select "**"
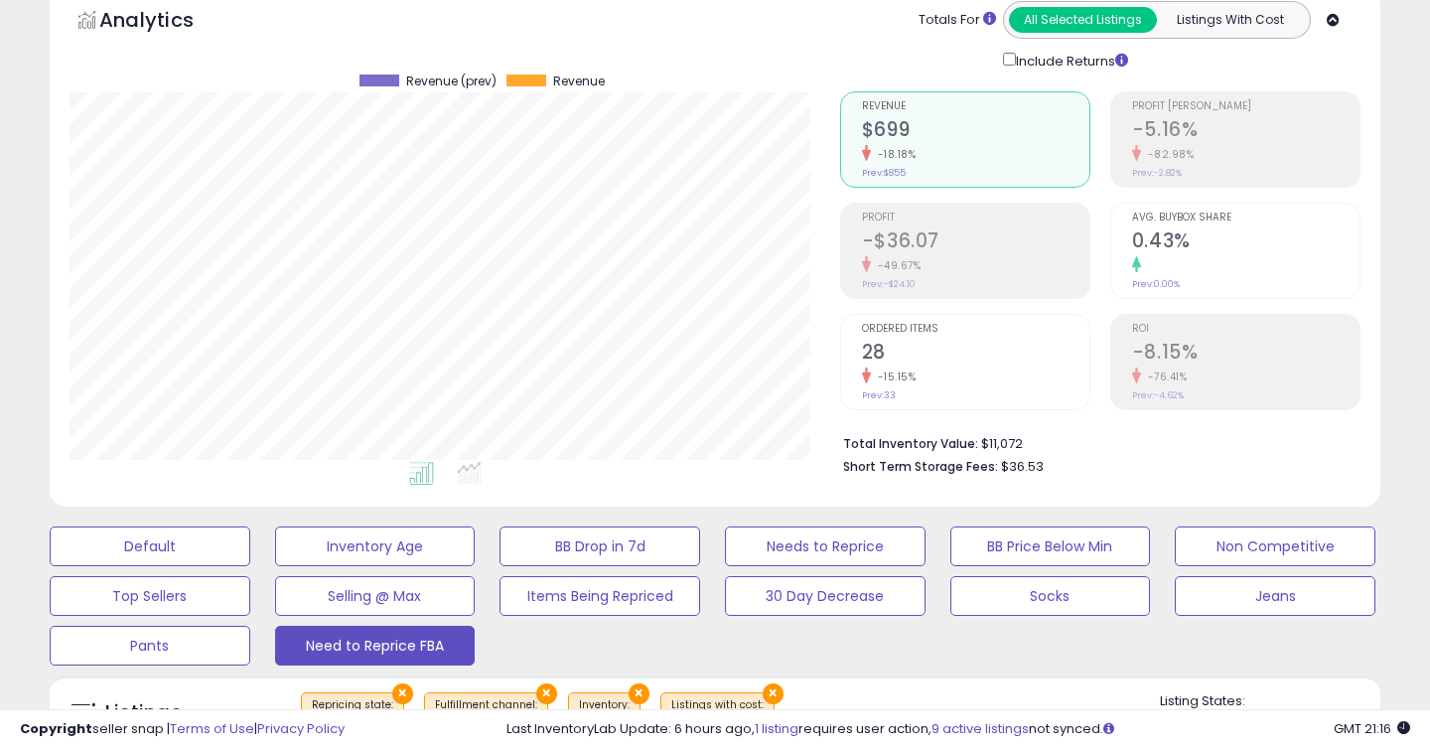
scroll to position [0, 0]
